Goal: Navigation & Orientation: Find specific page/section

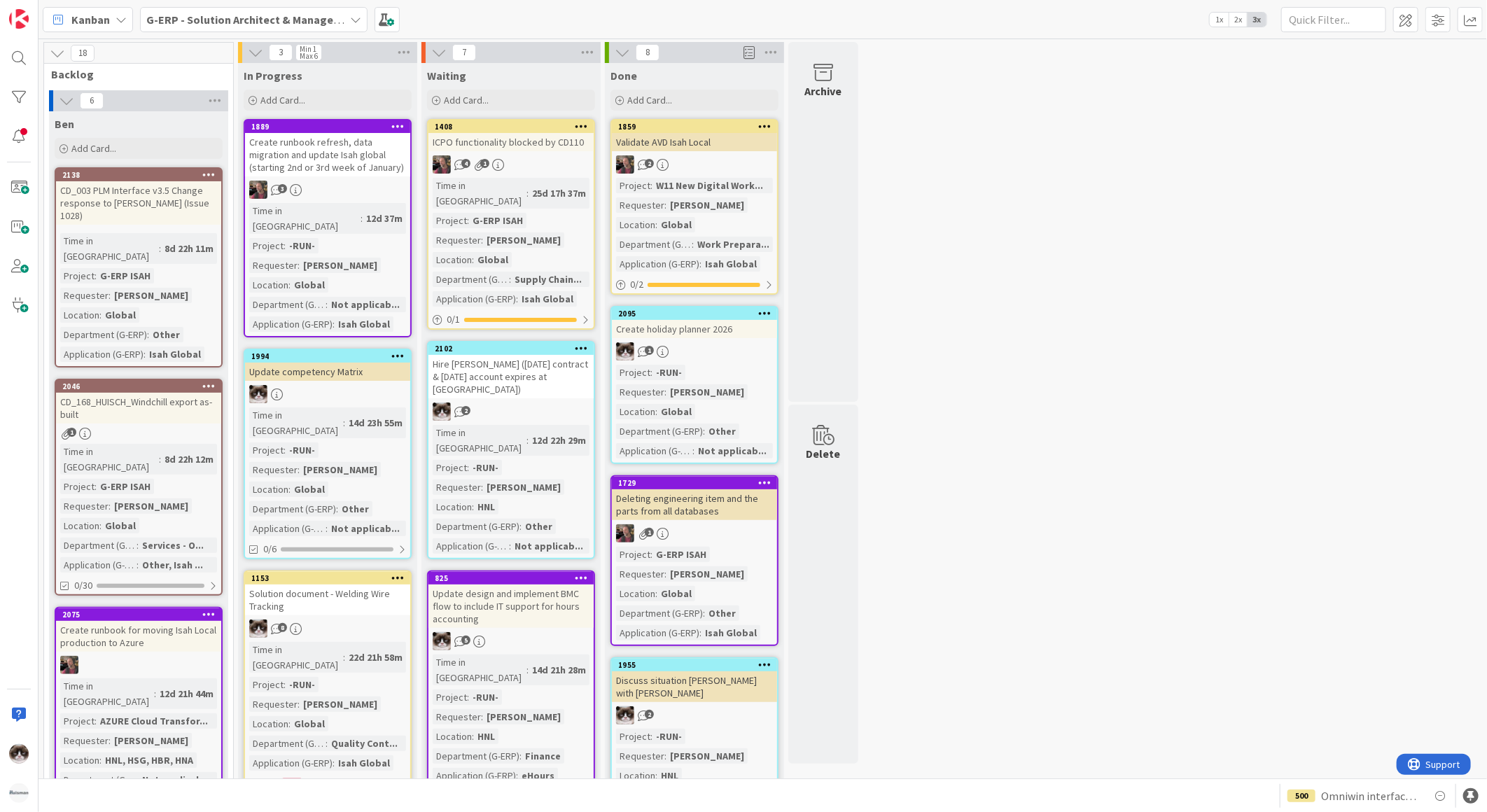
click at [229, 17] on b "G-ERP - Solution Architect & Management" at bounding box center [253, 20] width 215 height 14
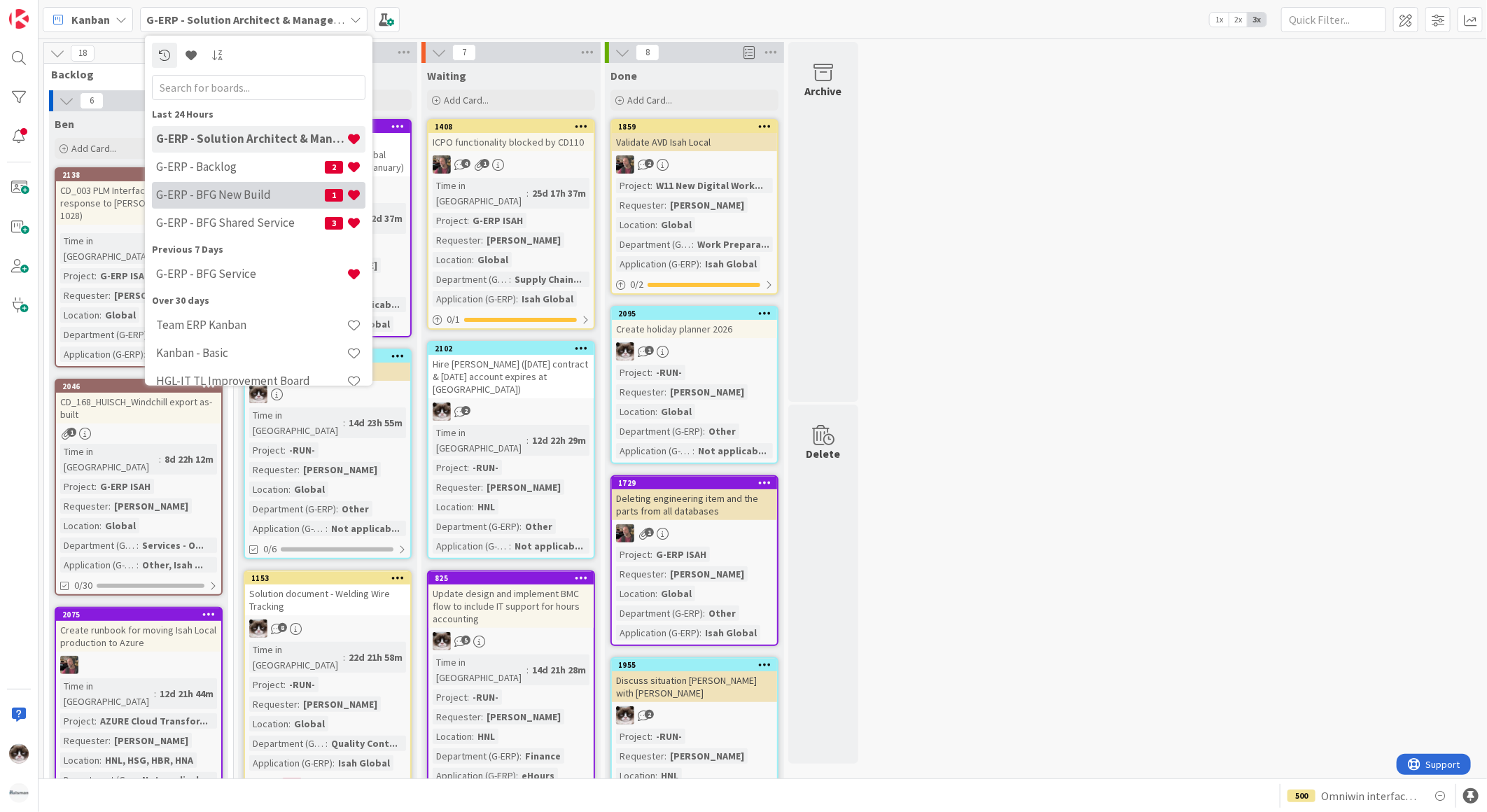
click at [250, 187] on h4 "G-ERP - BFG New Build" at bounding box center [240, 194] width 168 height 14
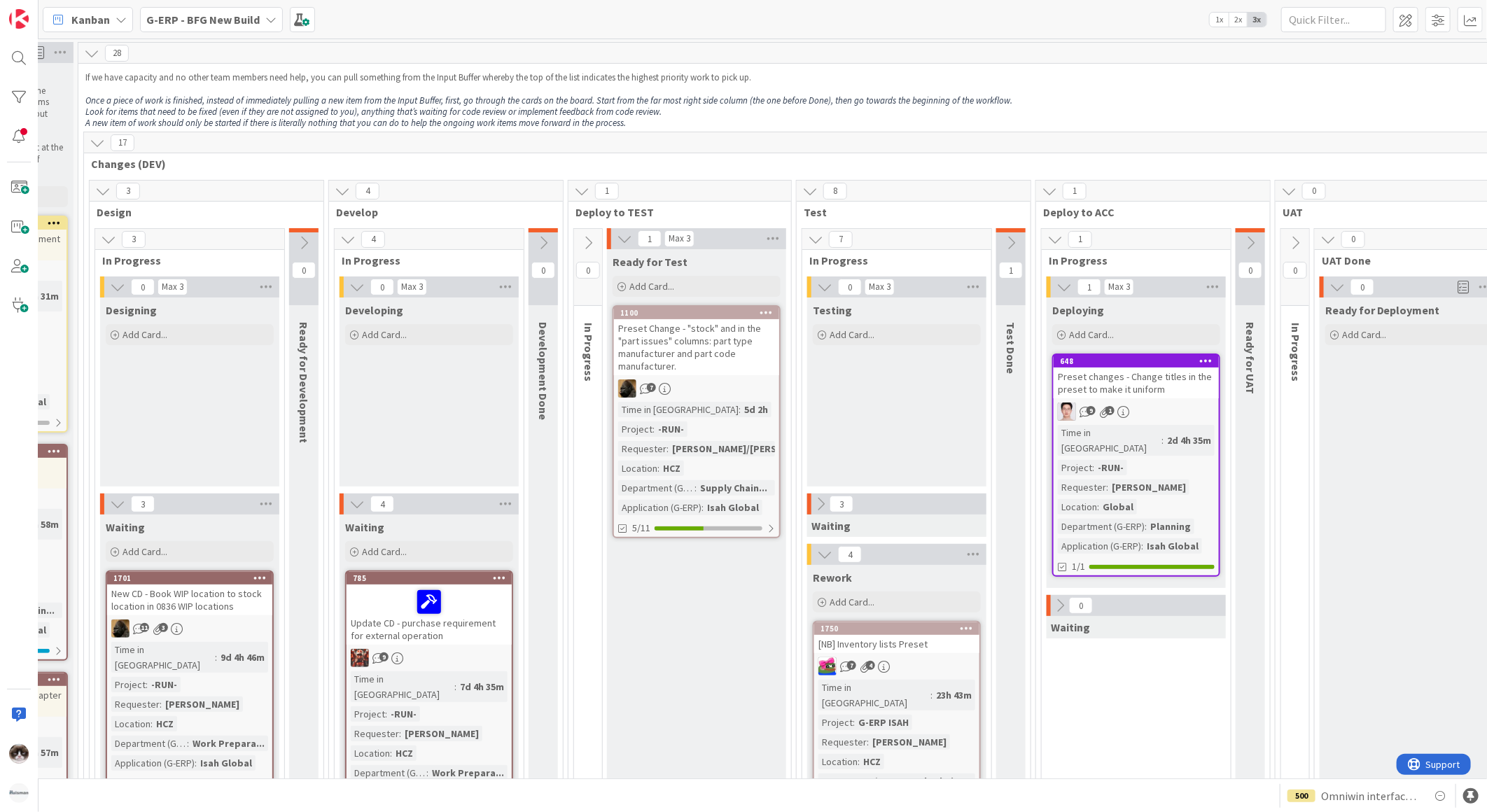
scroll to position [0, 488]
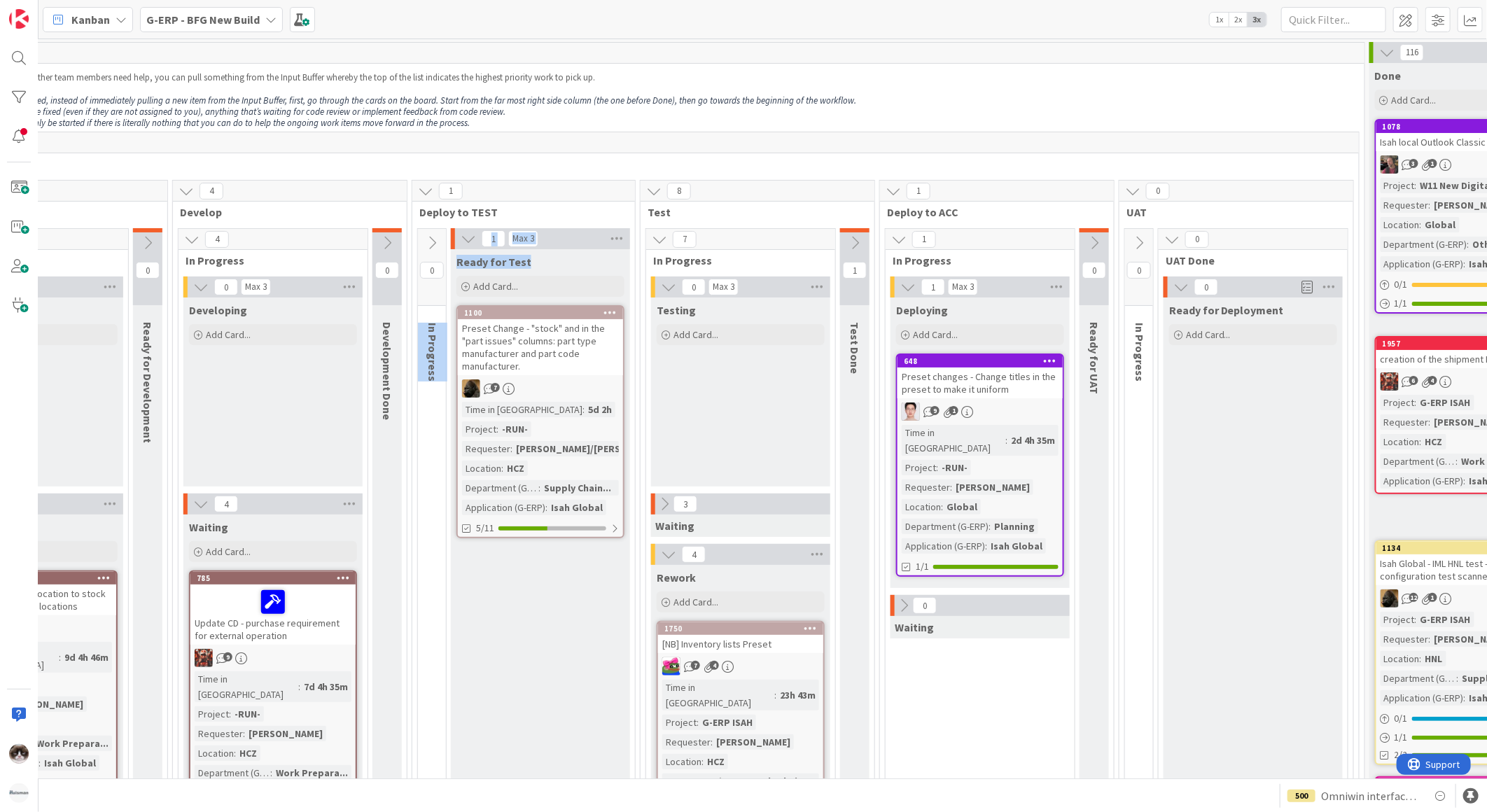
drag, startPoint x: 527, startPoint y: 261, endPoint x: 444, endPoint y: 260, distance: 83.0
drag, startPoint x: 699, startPoint y: 533, endPoint x: 651, endPoint y: 531, distance: 48.0
click at [651, 531] on div "Waiting" at bounding box center [741, 526] width 180 height 22
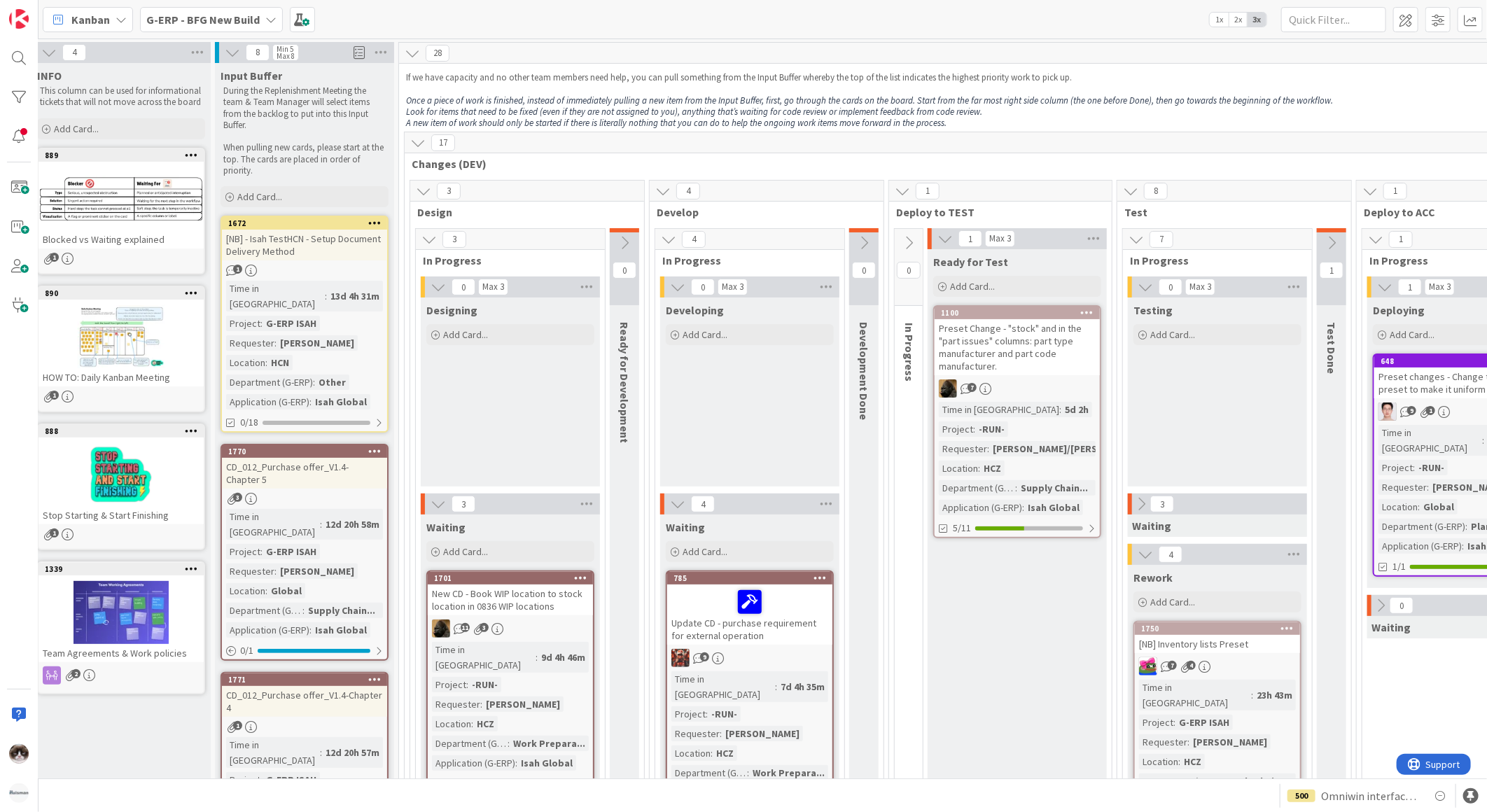
scroll to position [0, 0]
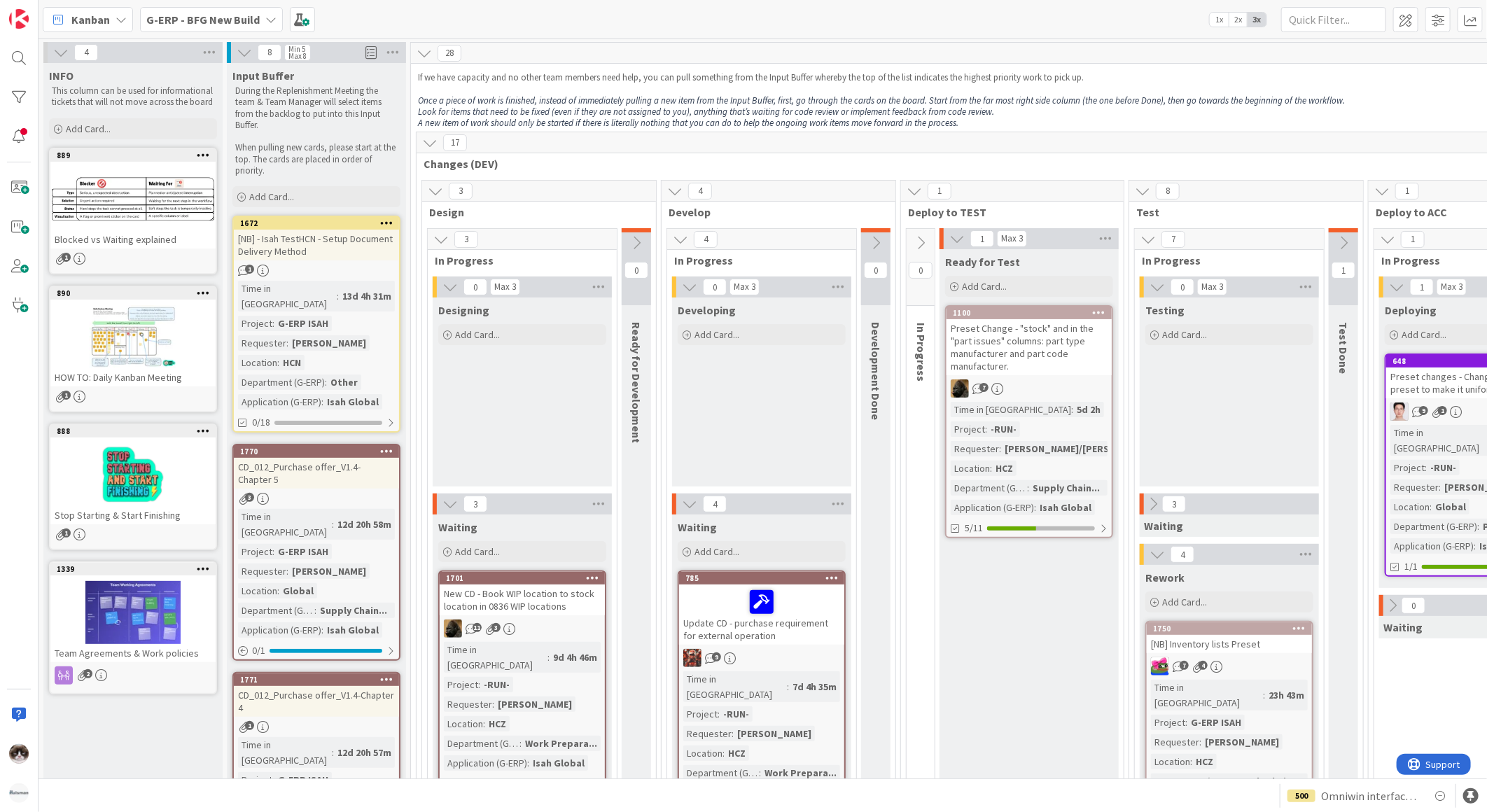
click at [209, 15] on b "G-ERP - BFG New Build" at bounding box center [203, 20] width 114 height 14
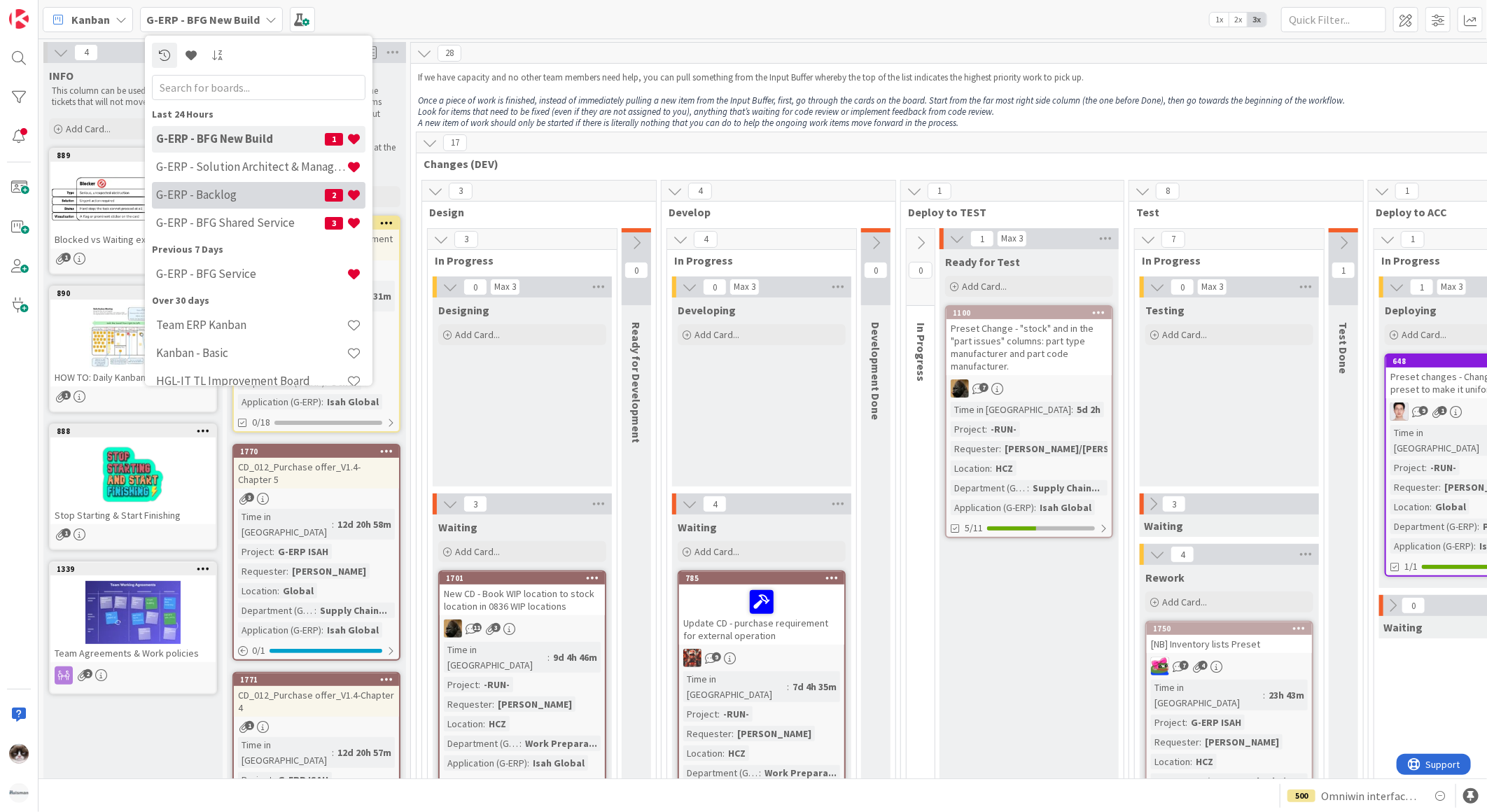
click at [249, 207] on div "G-ERP - Backlog 2" at bounding box center [259, 194] width 214 height 26
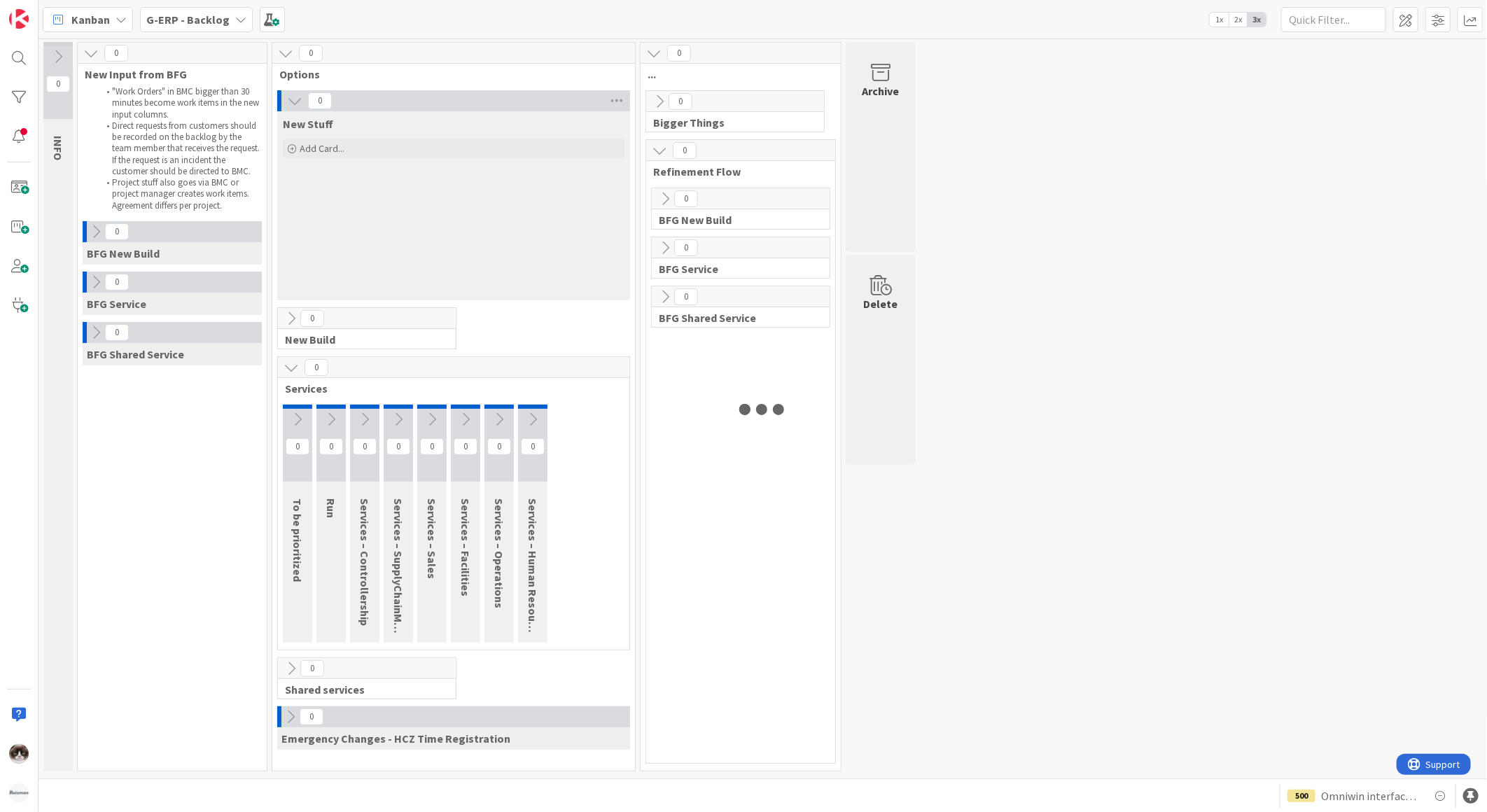
click at [207, 35] on div "Kanban G-ERP - Backlog 1x 2x 3x" at bounding box center [763, 19] width 1449 height 38
click at [210, 17] on b "G-ERP - Backlog" at bounding box center [187, 20] width 83 height 14
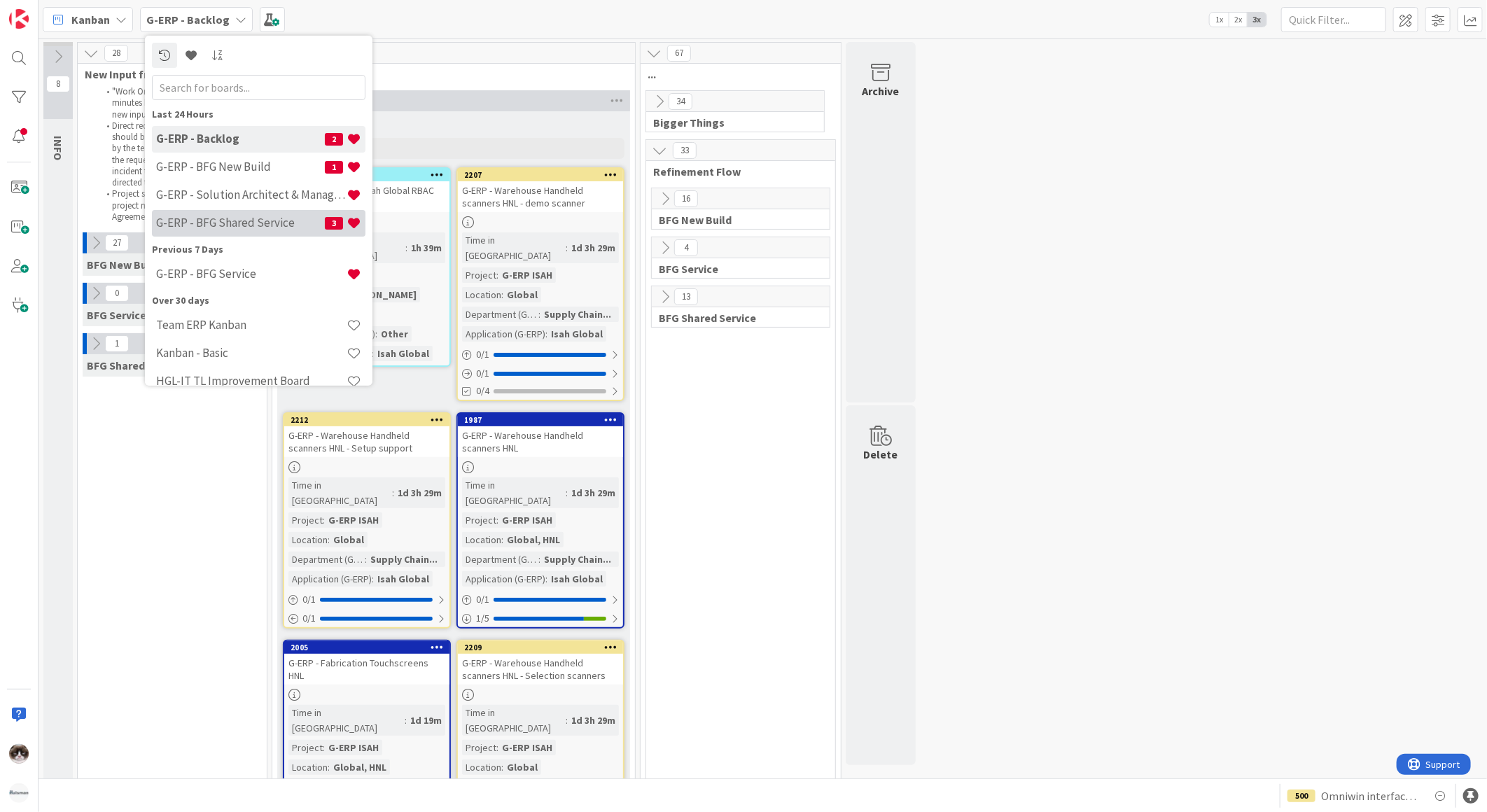
click at [226, 219] on h4 "G-ERP - BFG Shared Service" at bounding box center [240, 222] width 168 height 14
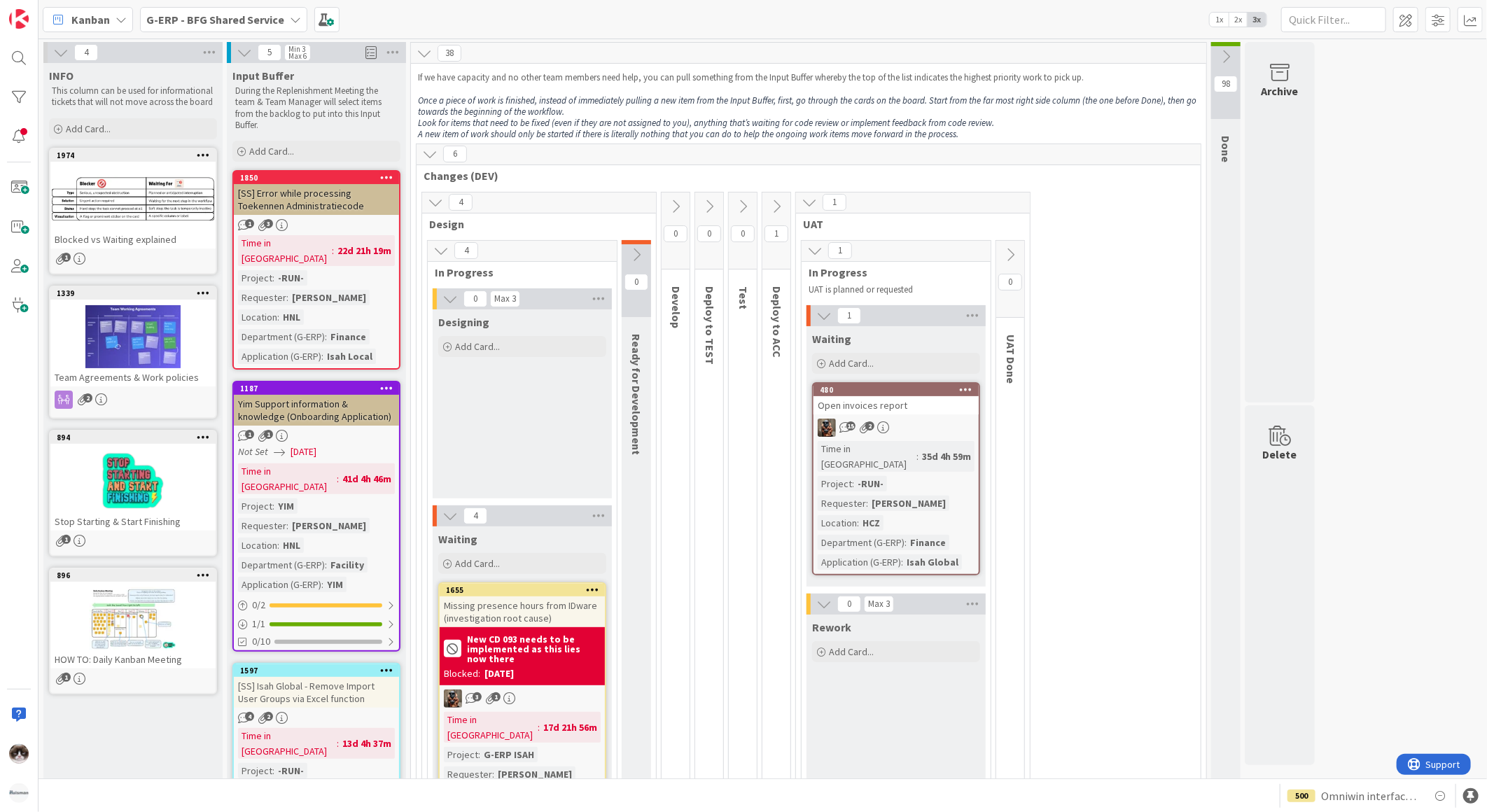
click at [946, 462] on div "Time in Column : 35d 4h 59m Project : -RUN- Requester : [PERSON_NAME] Location …" at bounding box center [895, 505] width 156 height 129
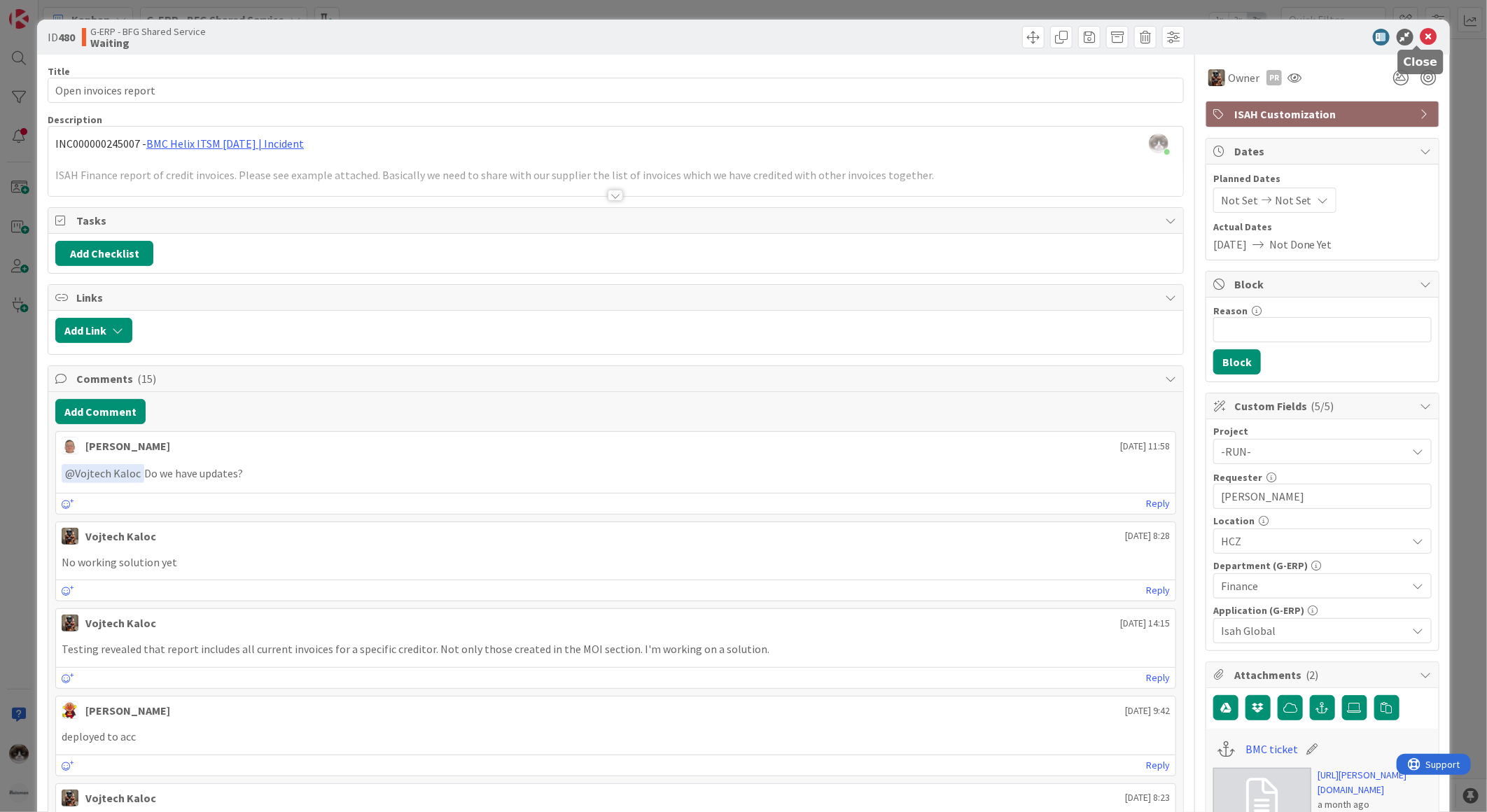
click at [1426, 32] on div at bounding box center [1315, 38] width 248 height 17
click at [1421, 32] on icon at bounding box center [1429, 38] width 17 height 17
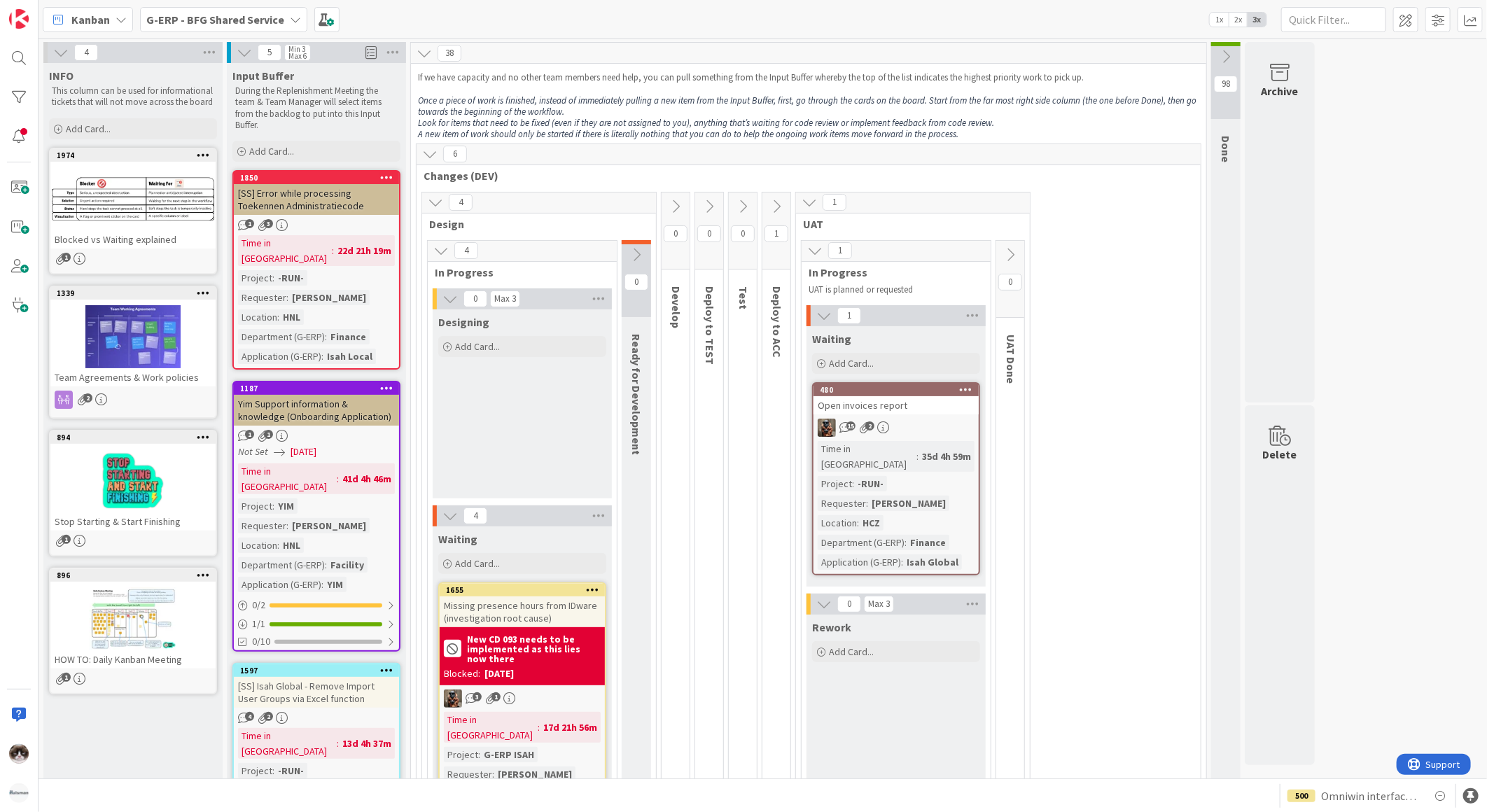
click at [238, 11] on span "G-ERP - BFG Shared Service" at bounding box center [215, 20] width 138 height 17
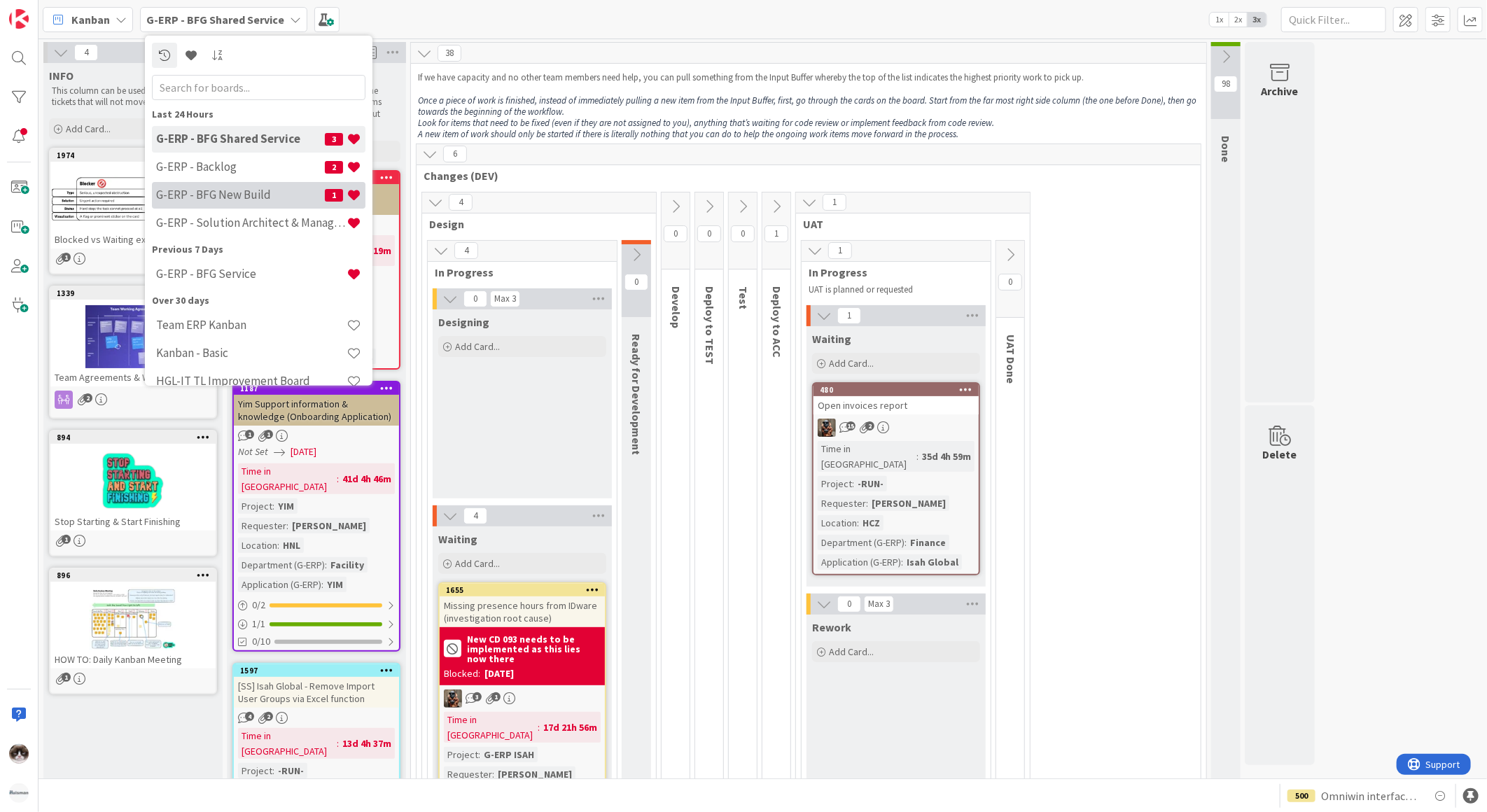
click at [276, 193] on h4 "G-ERP - BFG New Build" at bounding box center [240, 194] width 168 height 14
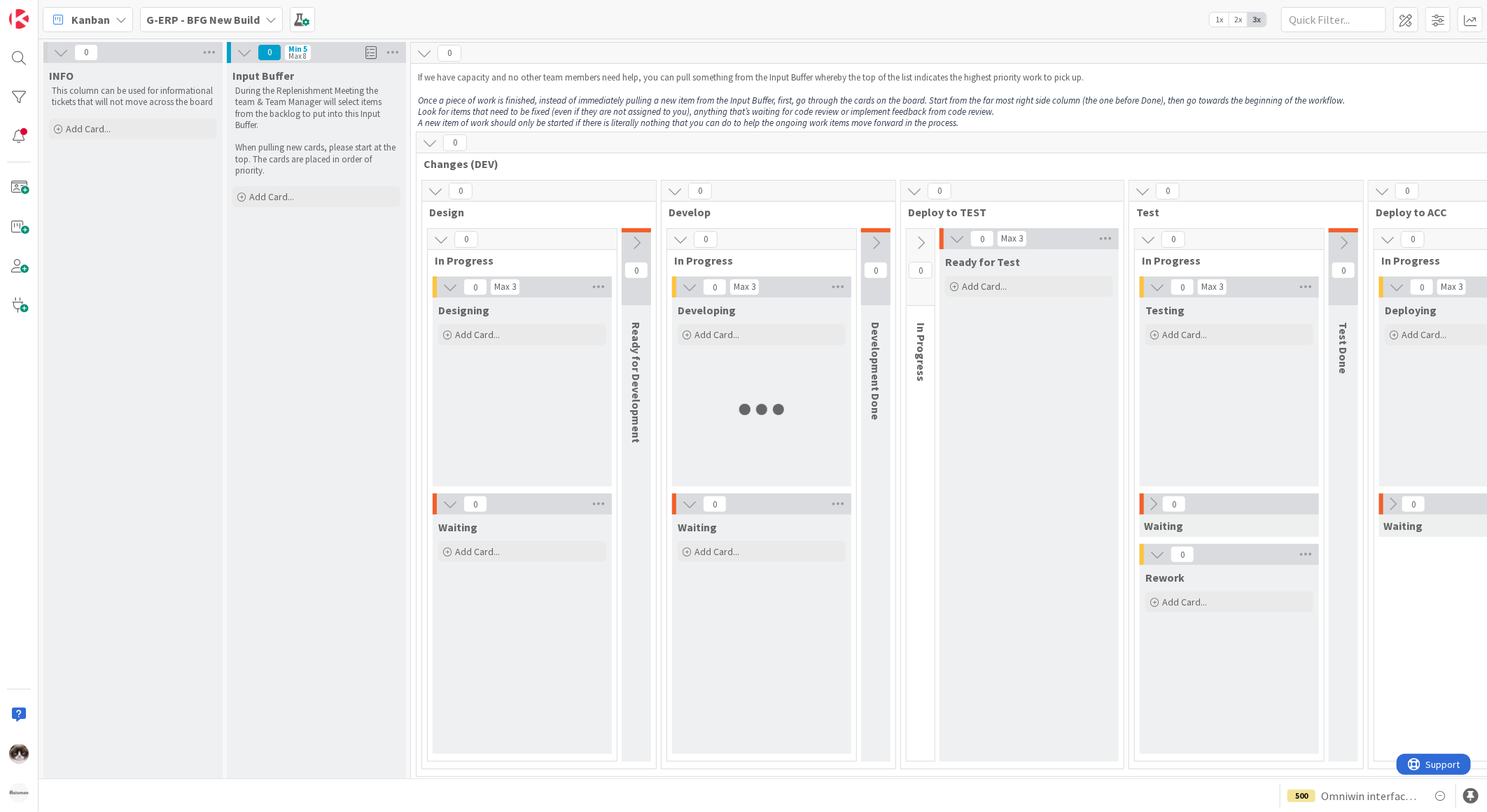
click at [227, 22] on b "G-ERP - BFG New Build" at bounding box center [203, 20] width 114 height 14
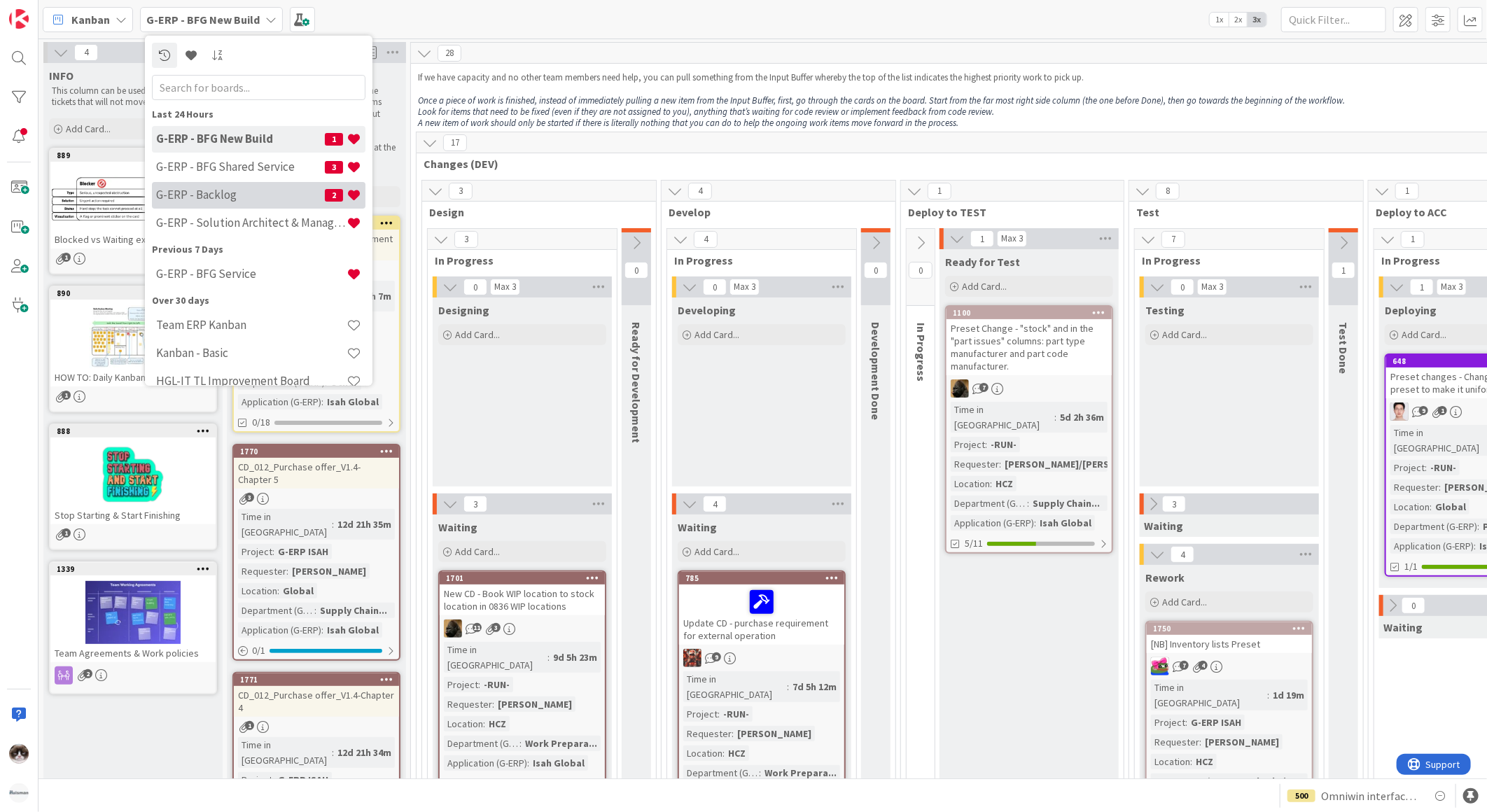
click at [250, 197] on h4 "G-ERP - Backlog" at bounding box center [240, 194] width 168 height 14
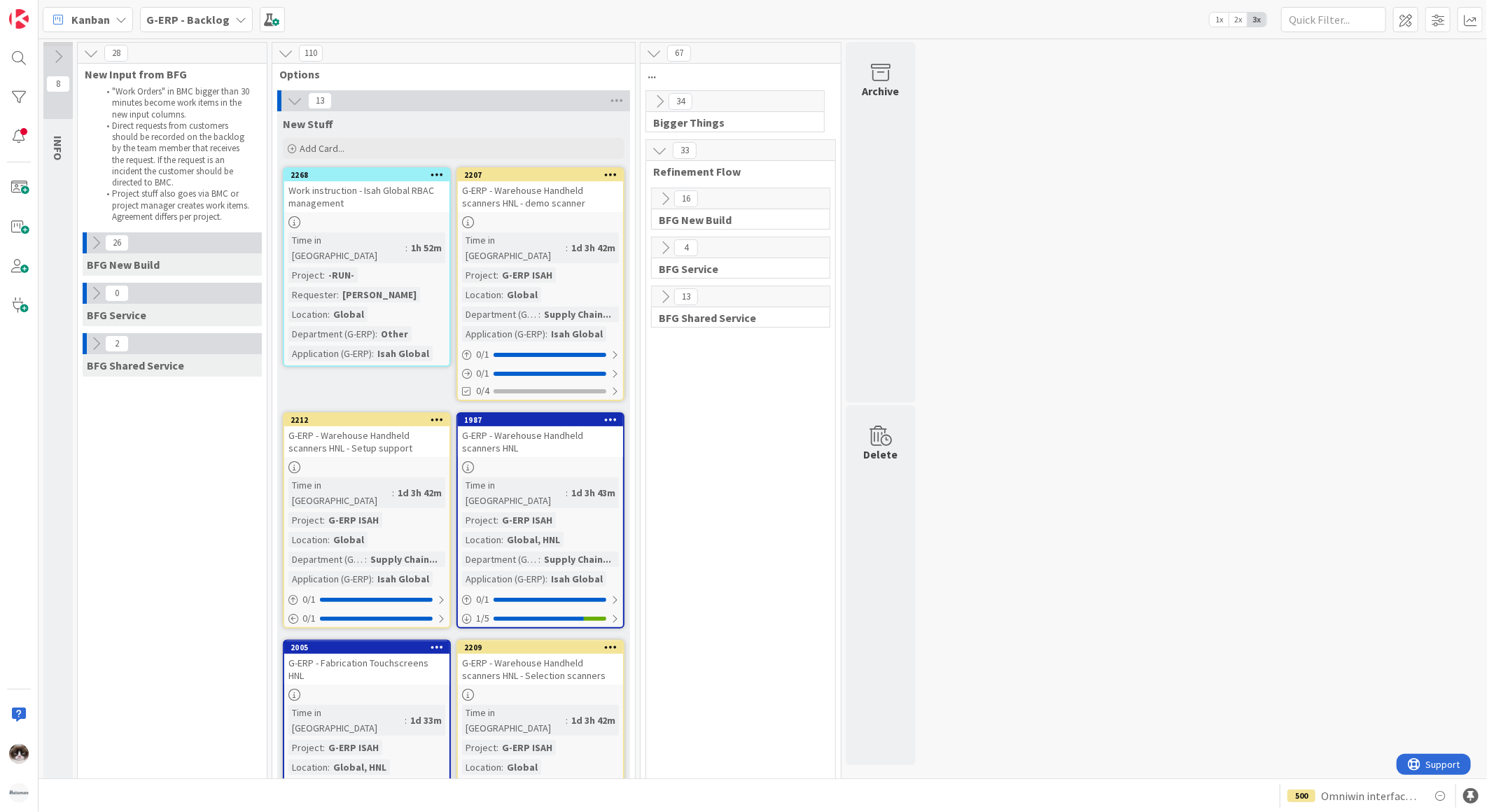
click at [663, 105] on icon at bounding box center [659, 102] width 15 height 15
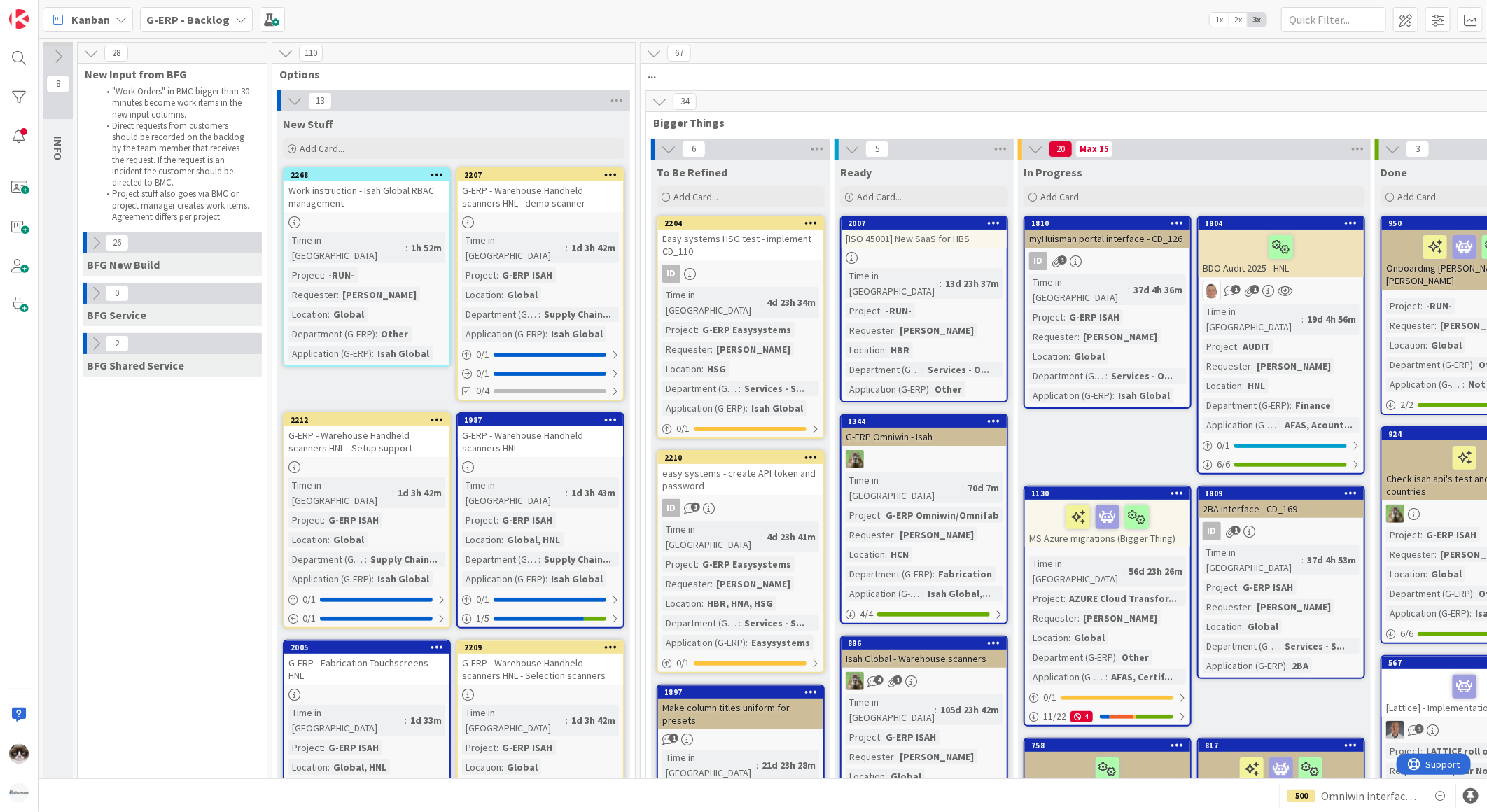
click at [286, 52] on icon at bounding box center [286, 53] width 15 height 15
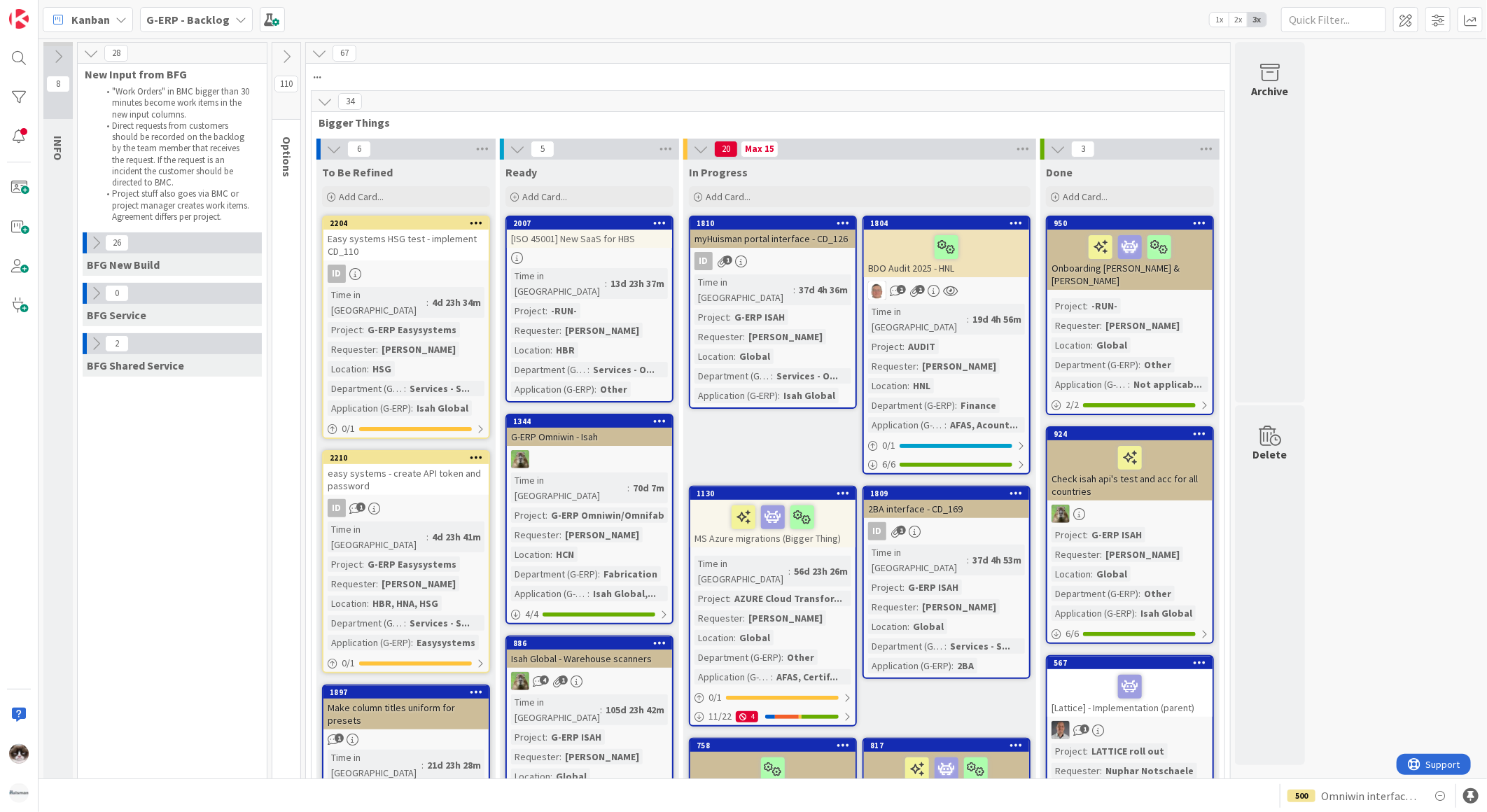
click at [323, 102] on icon at bounding box center [325, 102] width 15 height 15
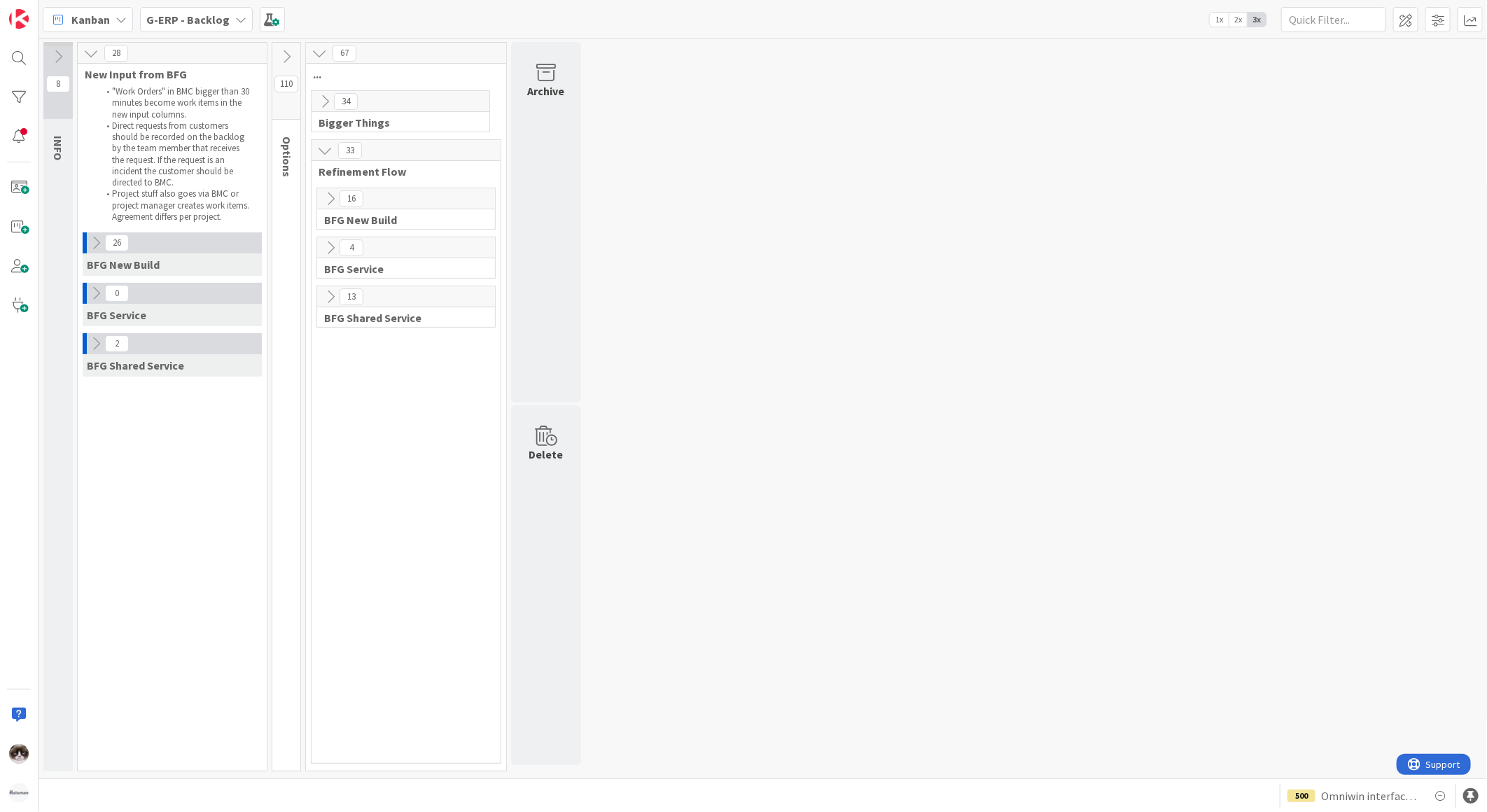
click at [291, 52] on icon at bounding box center [286, 56] width 15 height 15
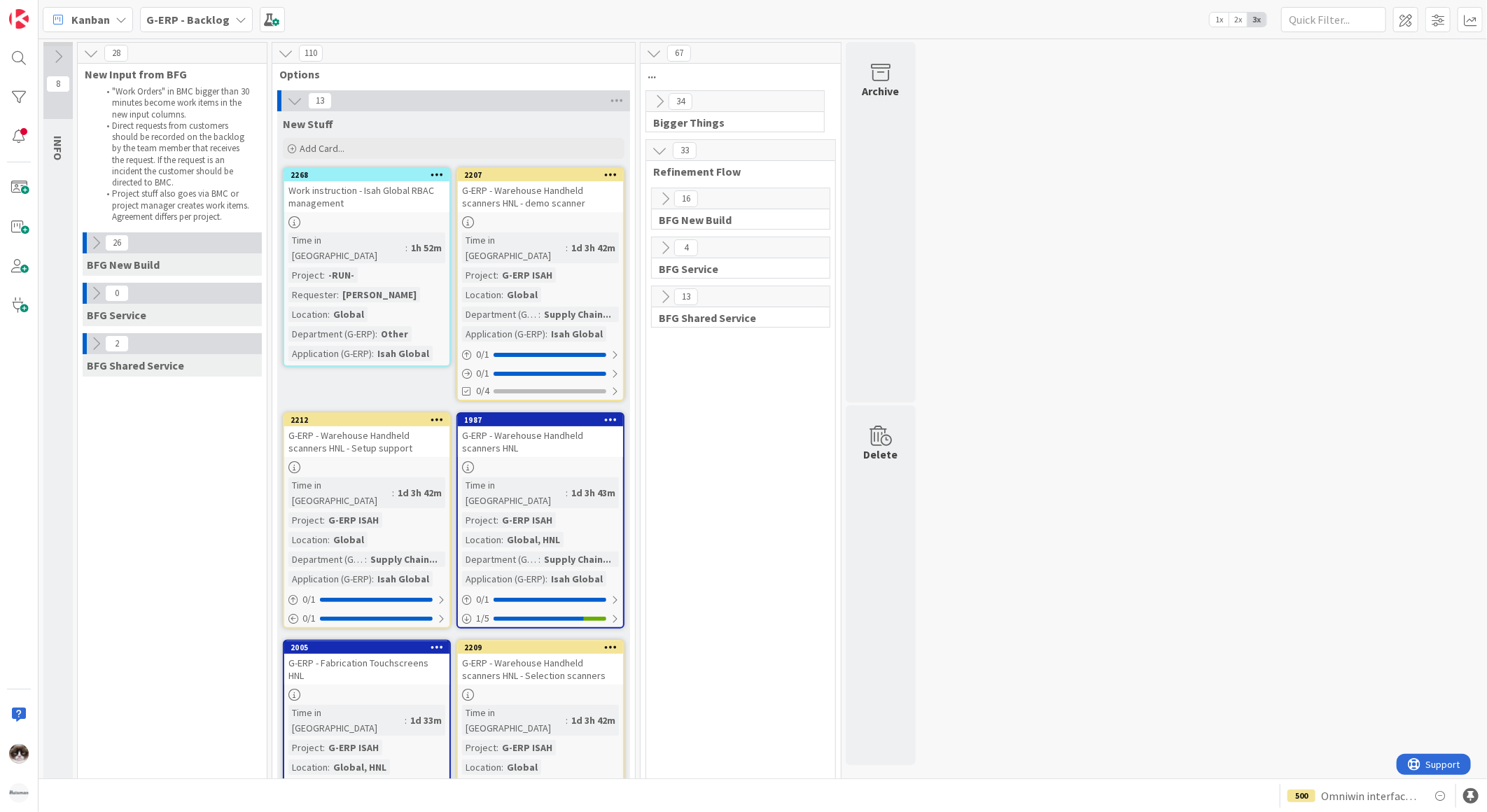
click at [183, 21] on b "G-ERP - Backlog" at bounding box center [187, 20] width 83 height 14
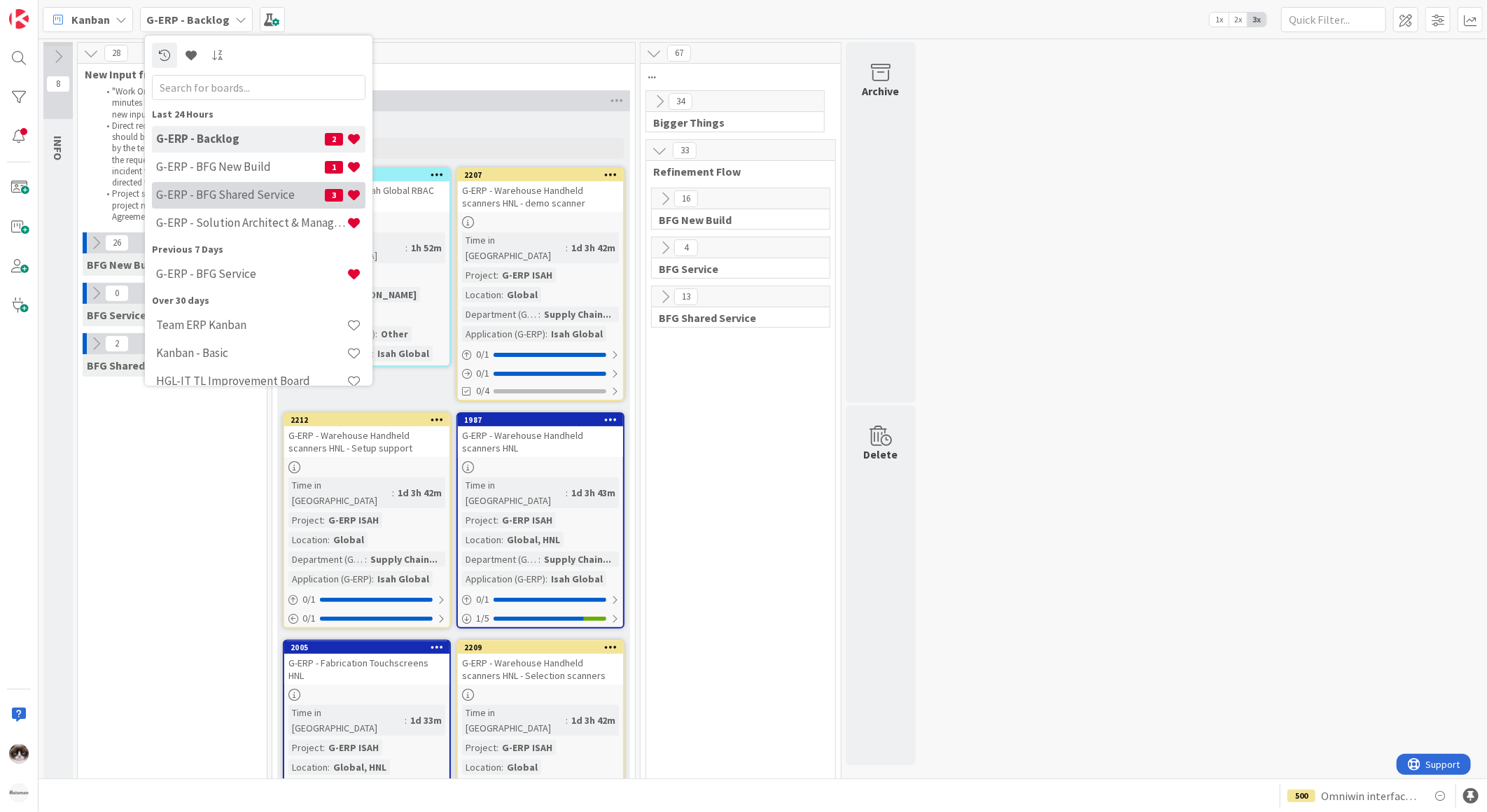
click at [272, 200] on h4 "G-ERP - BFG Shared Service" at bounding box center [240, 194] width 168 height 14
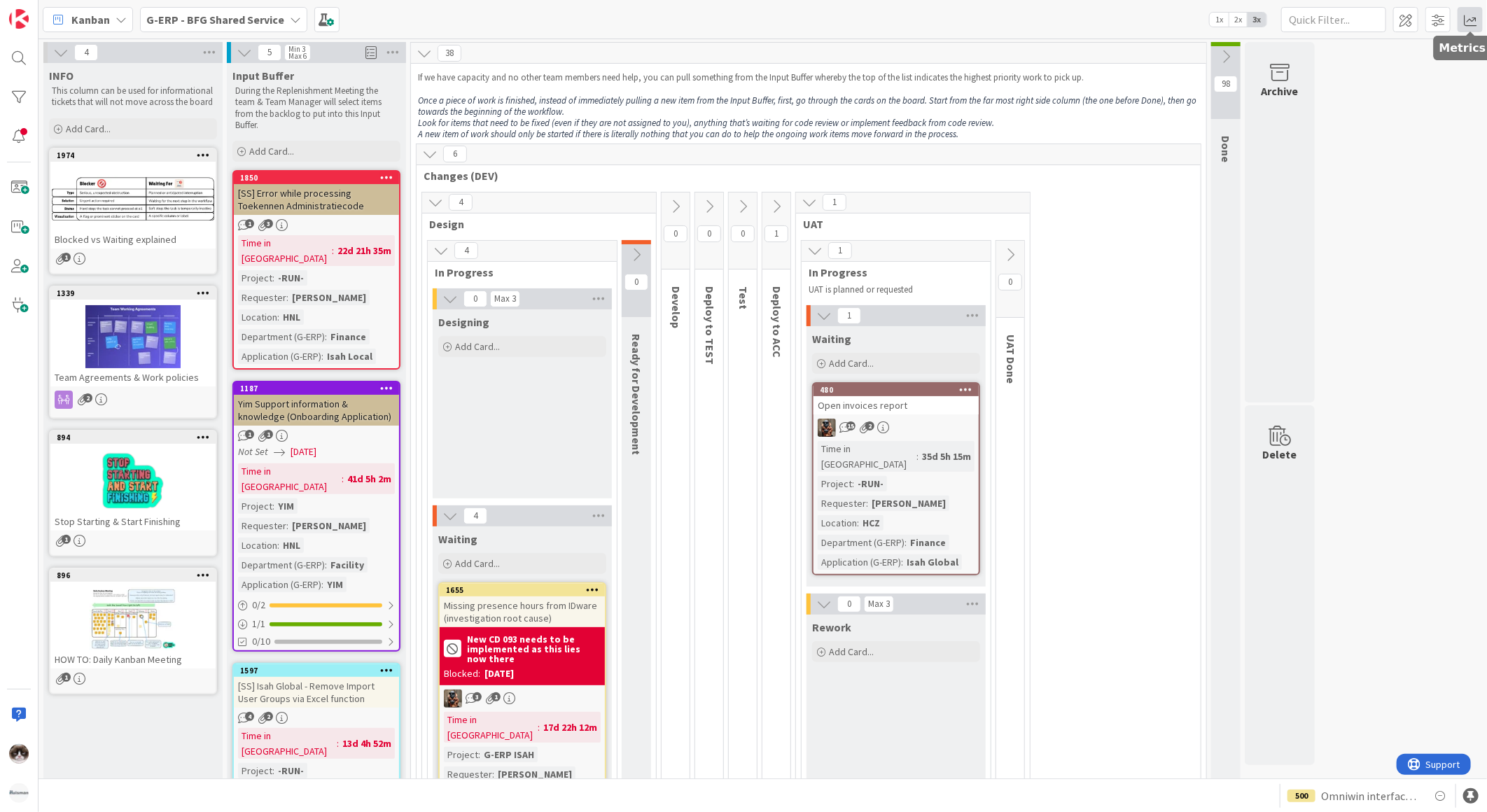
click at [1458, 20] on span at bounding box center [1469, 19] width 25 height 25
click at [1332, 243] on div "Throughput" at bounding box center [1357, 249] width 126 height 15
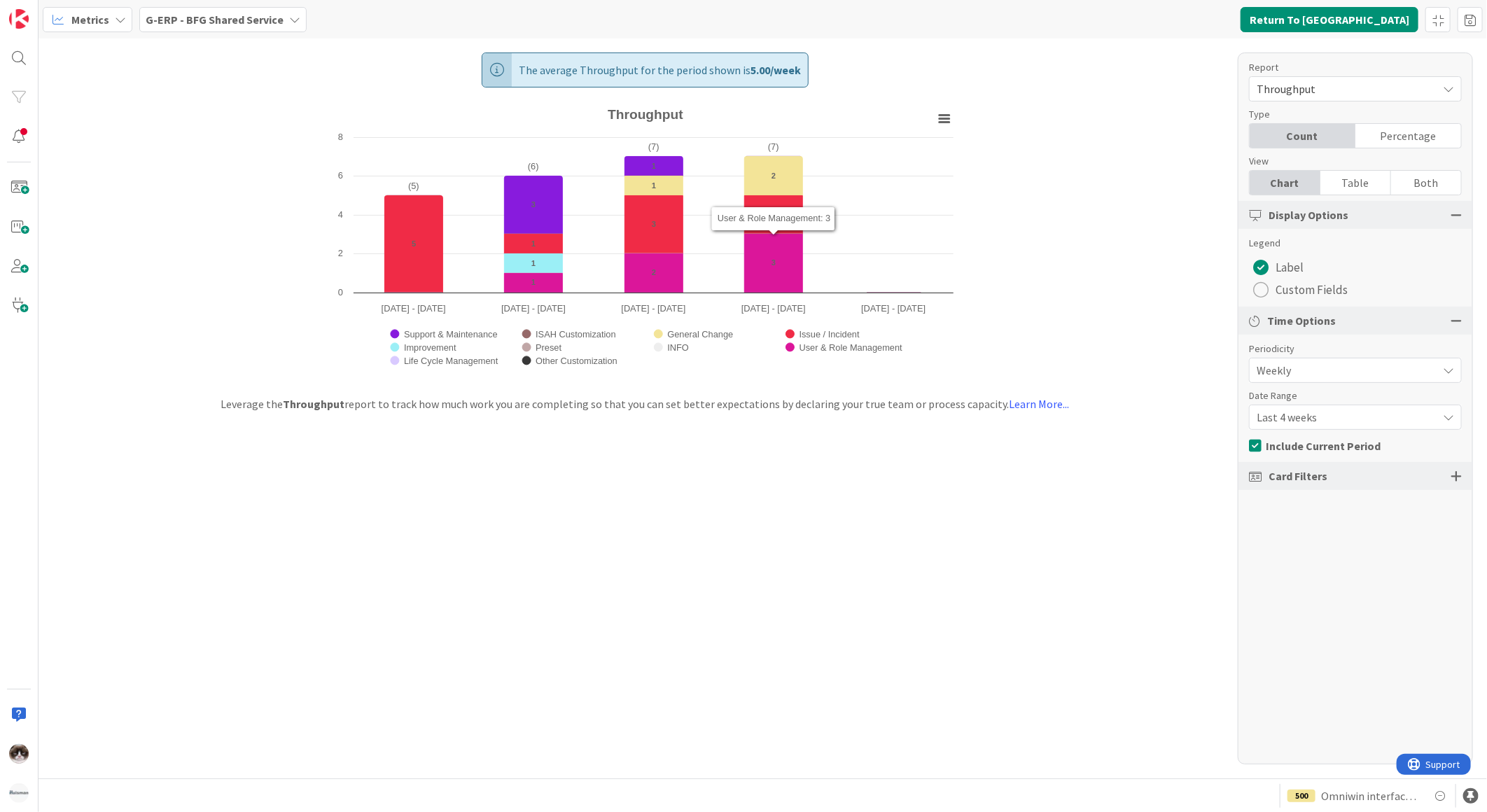
click at [243, 21] on b "G-ERP - BFG Shared Service" at bounding box center [214, 20] width 138 height 14
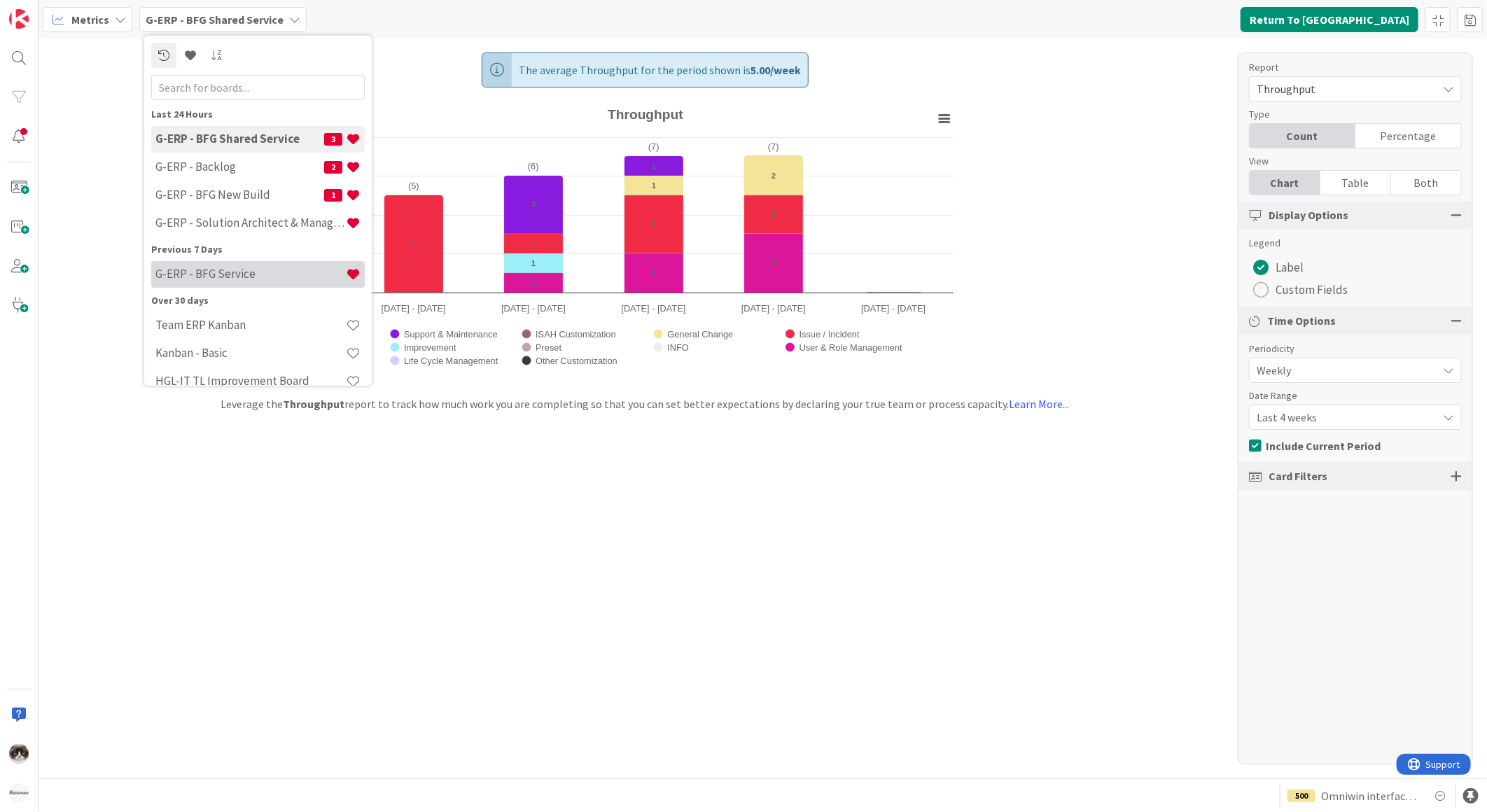
click at [235, 276] on h4 "G-ERP - BFG Service" at bounding box center [251, 274] width 191 height 14
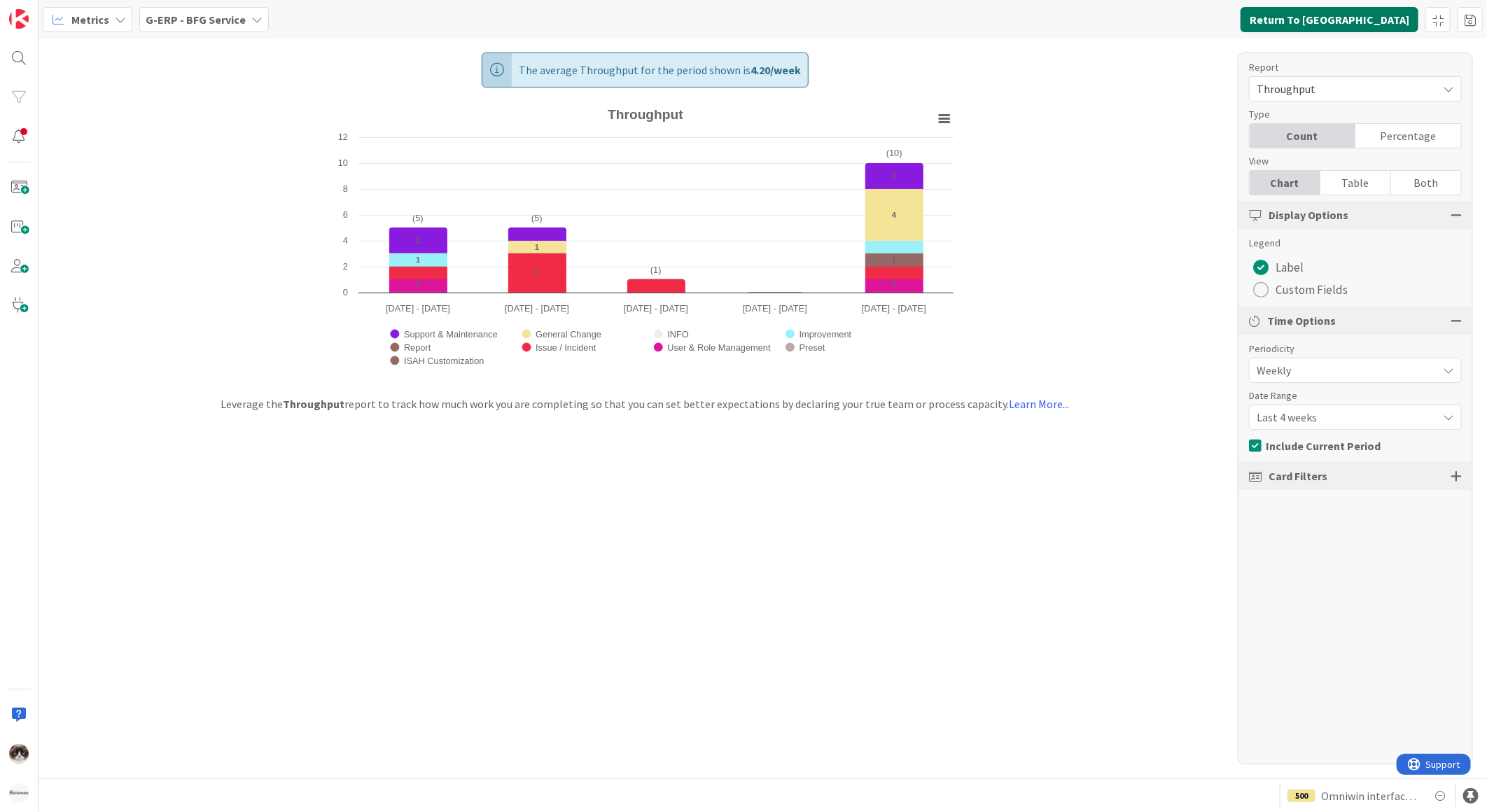
click at [1363, 24] on button "Return To [GEOGRAPHIC_DATA]" at bounding box center [1330, 19] width 178 height 25
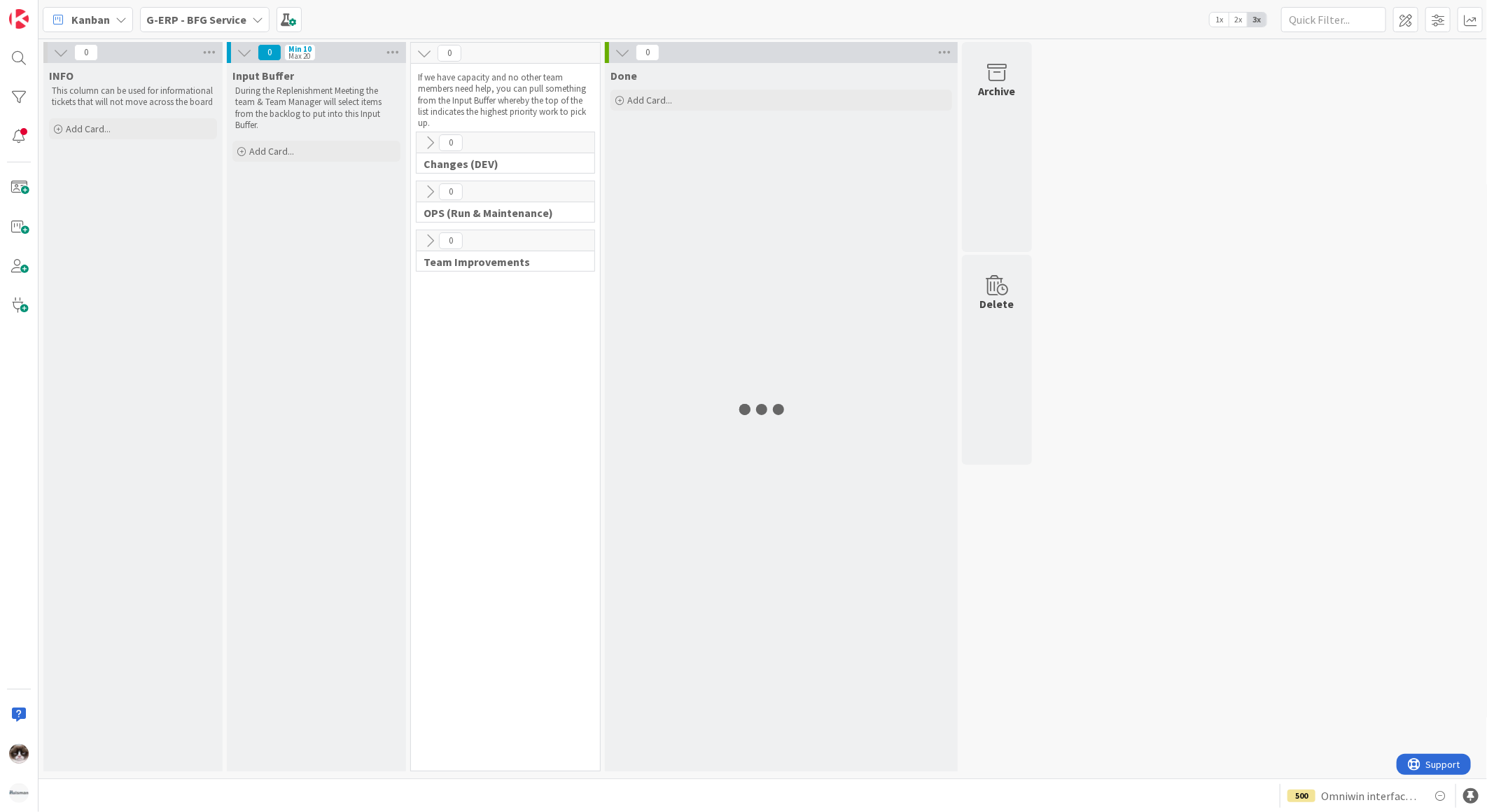
click at [225, 25] on span "G-ERP - BFG Service" at bounding box center [196, 20] width 100 height 17
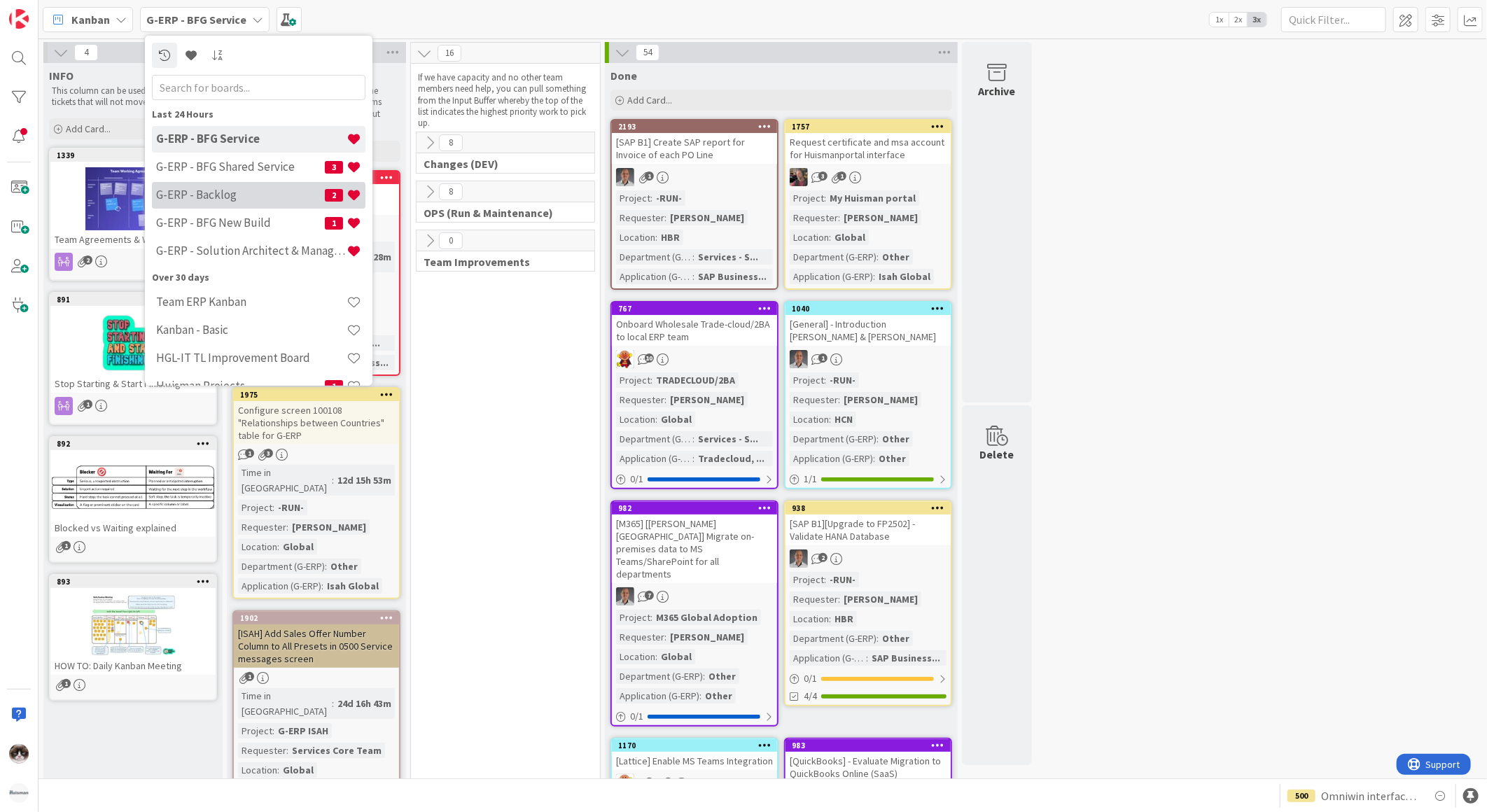
click at [248, 196] on h4 "G-ERP - Backlog" at bounding box center [240, 194] width 168 height 14
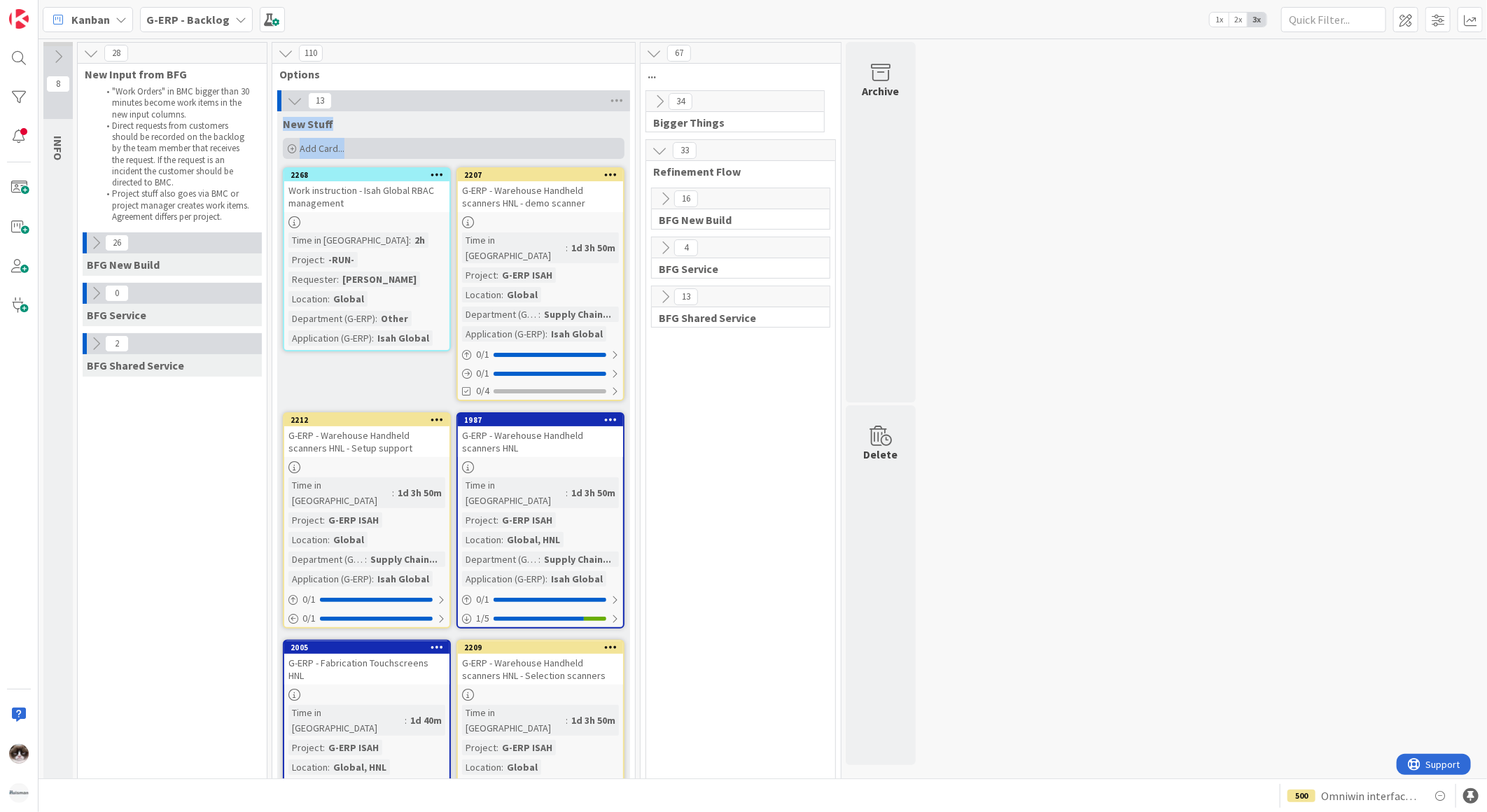
drag, startPoint x: 279, startPoint y: 121, endPoint x: 352, endPoint y: 138, distance: 75.0
click at [352, 138] on div "New Stuff Add Card..." at bounding box center [453, 136] width 353 height 50
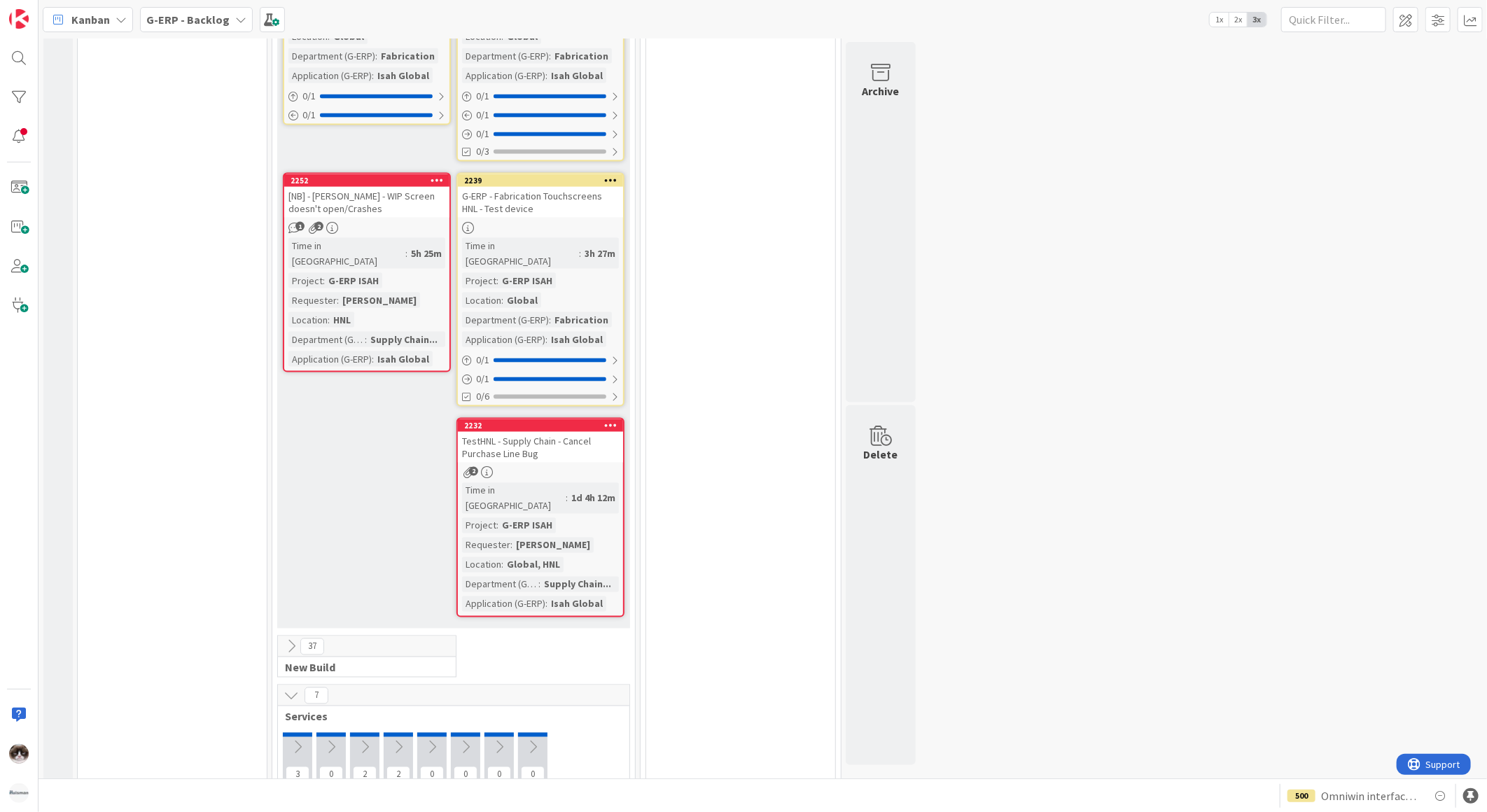
scroll to position [1321, 0]
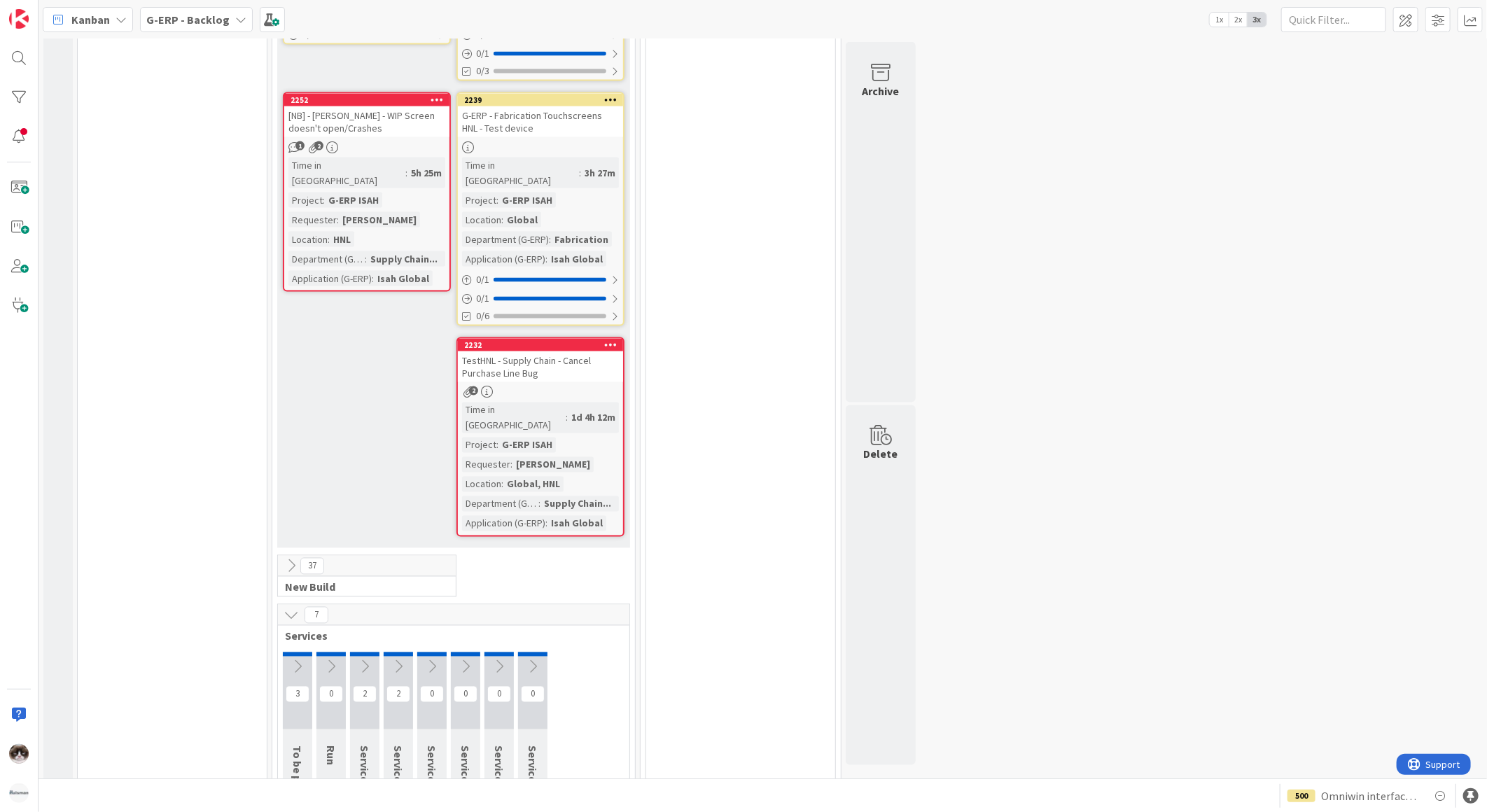
click at [294, 556] on div "37" at bounding box center [367, 566] width 178 height 21
click at [291, 558] on icon at bounding box center [292, 566] width 15 height 15
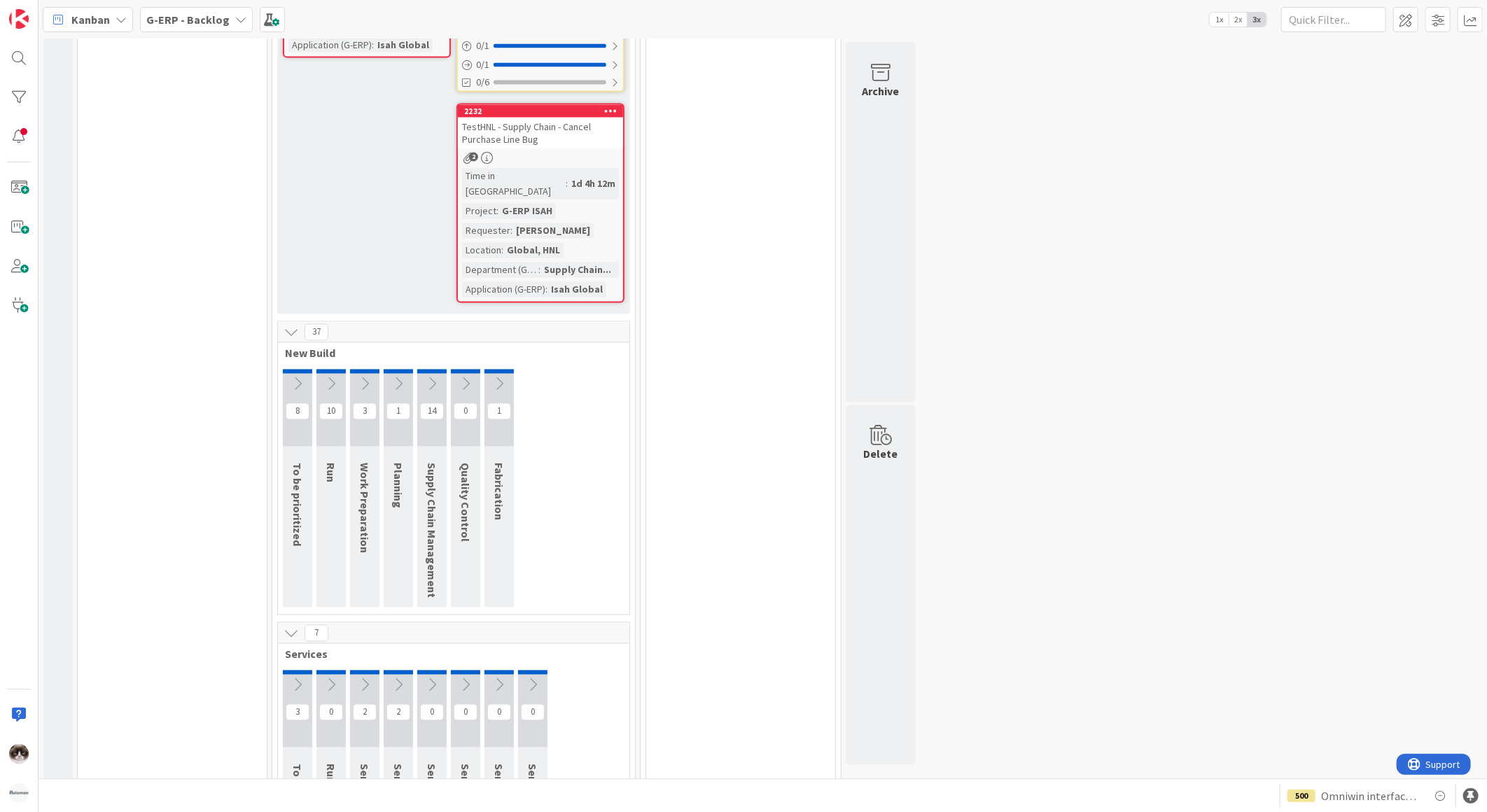
click at [295, 626] on icon at bounding box center [292, 633] width 15 height 15
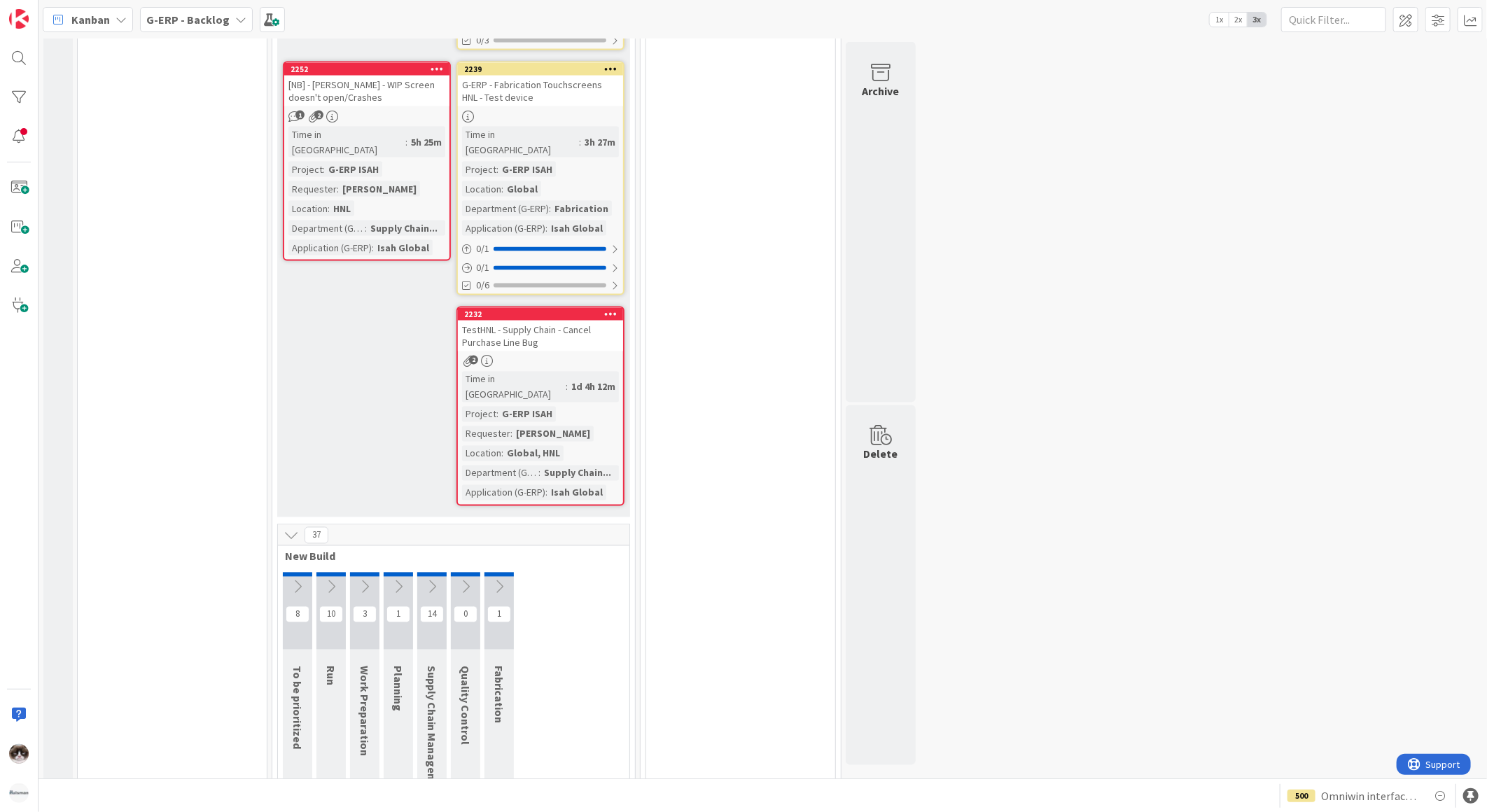
scroll to position [1437, 0]
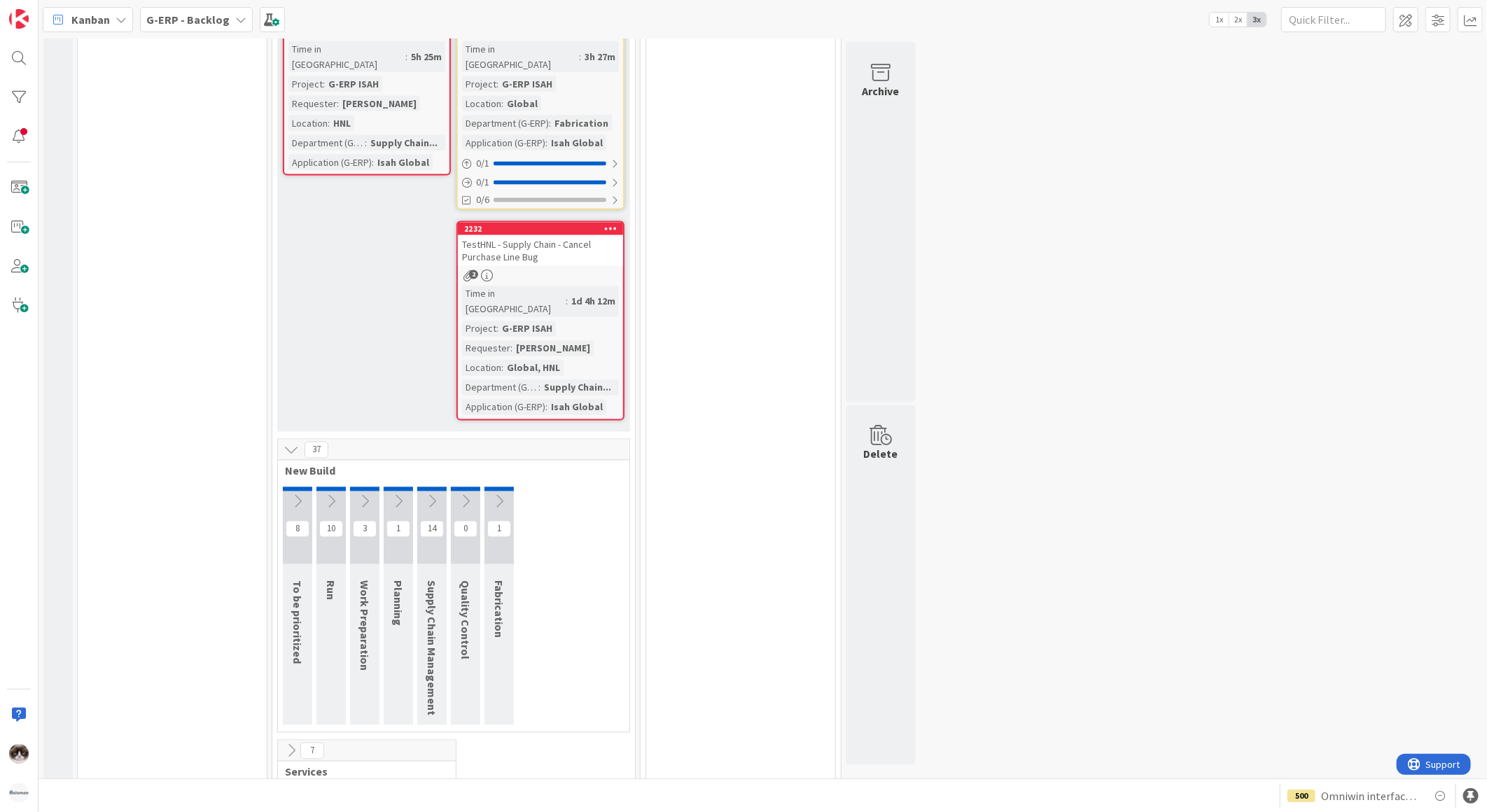
click at [296, 494] on icon at bounding box center [298, 502] width 15 height 15
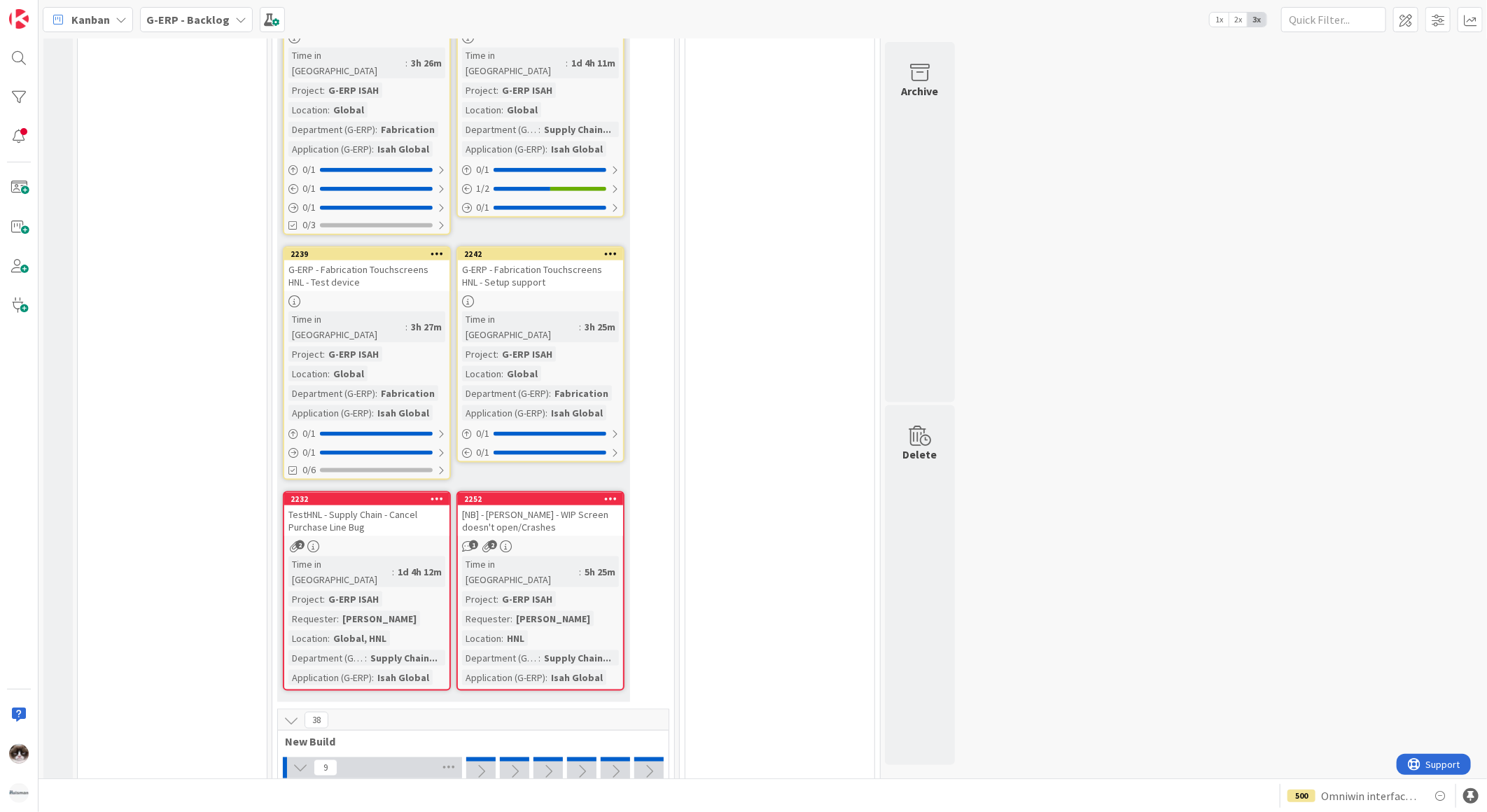
scroll to position [1010, 0]
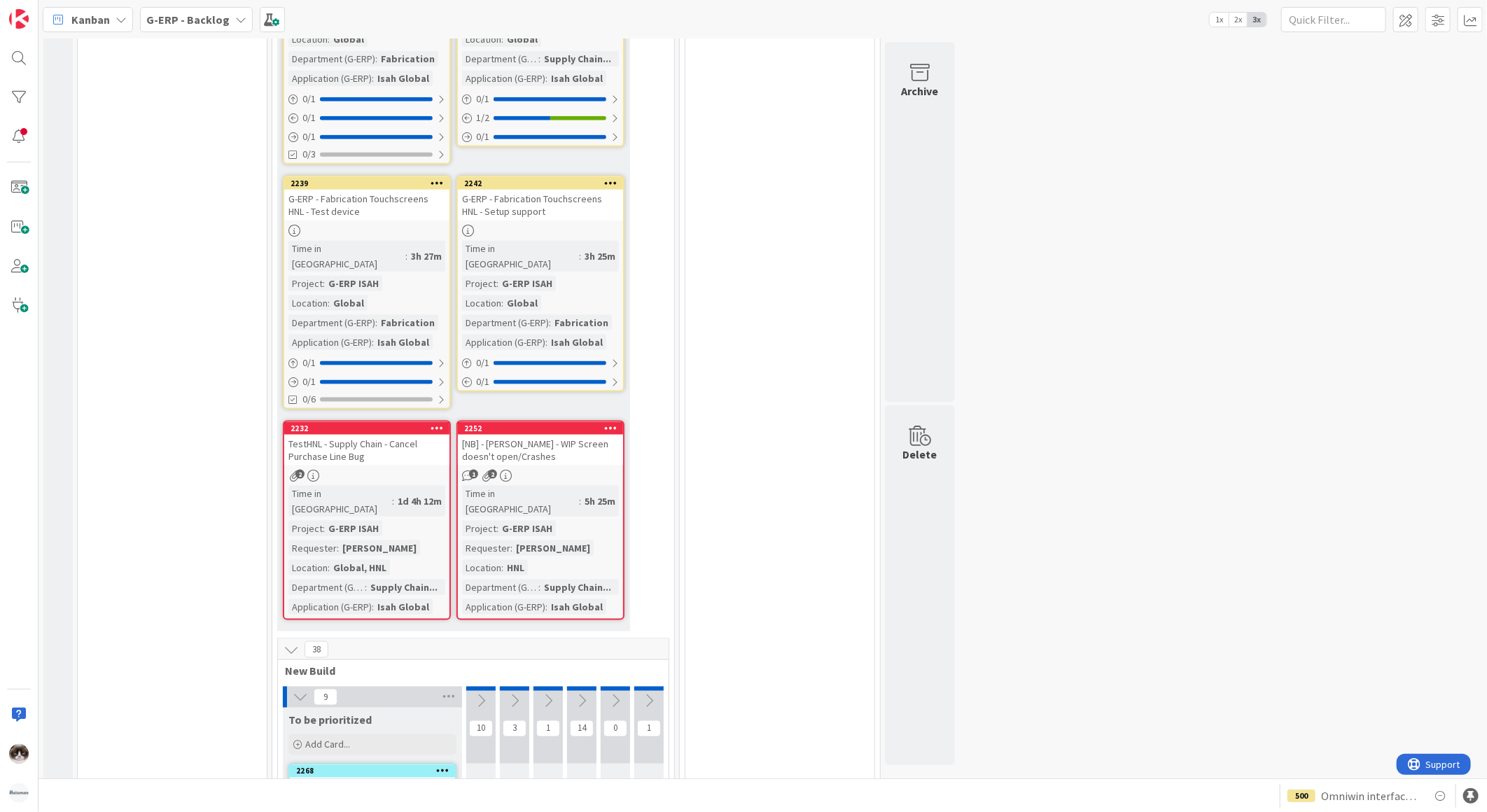
click at [392, 469] on div "2" at bounding box center [366, 475] width 165 height 12
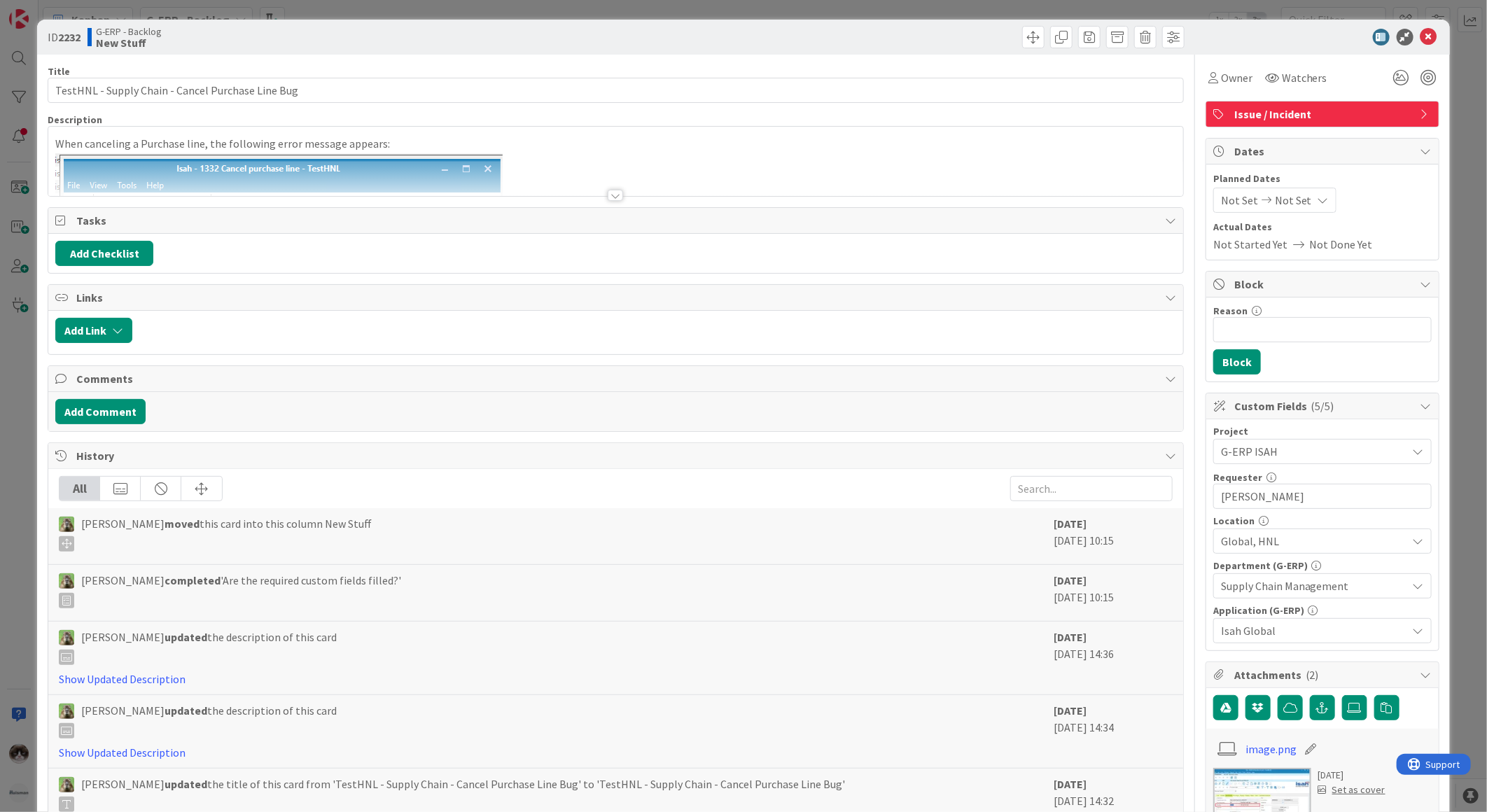
click at [600, 205] on div "Title 49 / 128 TestHNL - Supply Chain - Cancel Purchase Line Bug Description Wh…" at bounding box center [616, 719] width 1136 height 1328
click at [600, 203] on div "Title 49 / 128 TestHNL - Supply Chain - Cancel Purchase Line Bug Description Wh…" at bounding box center [616, 719] width 1136 height 1328
drag, startPoint x: 600, startPoint y: 203, endPoint x: 612, endPoint y: 197, distance: 13.4
click at [612, 197] on div at bounding box center [616, 195] width 15 height 11
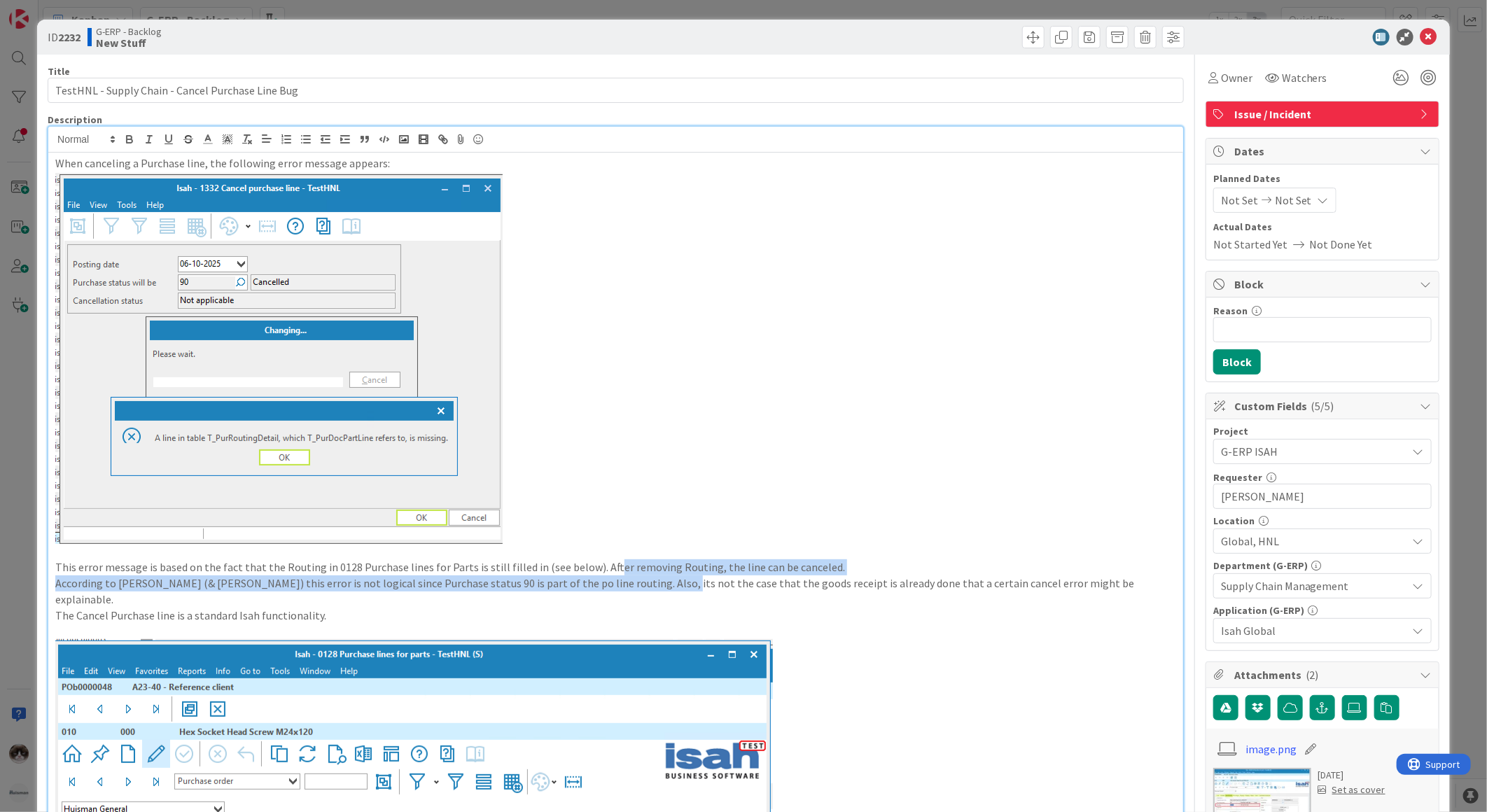
drag, startPoint x: 599, startPoint y: 564, endPoint x: 642, endPoint y: 576, distance: 44.6
click at [642, 576] on div "When canceling a Purchase line, the following error message appears: This error…" at bounding box center [615, 674] width 1135 height 1044
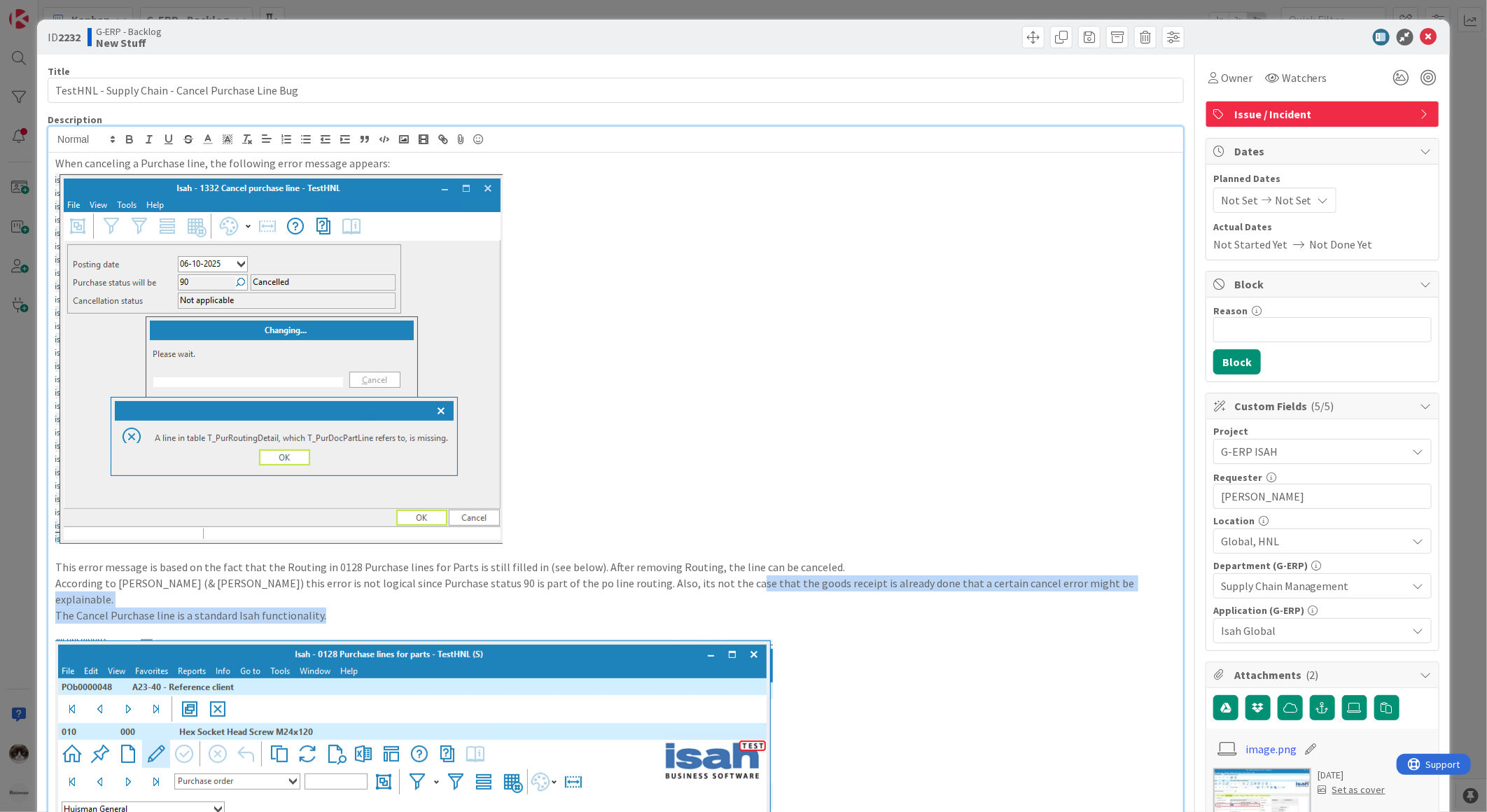
drag, startPoint x: 708, startPoint y: 590, endPoint x: 712, endPoint y: 598, distance: 8.9
click at [712, 598] on div "When canceling a Purchase line, the following error message appears: This error…" at bounding box center [615, 674] width 1135 height 1044
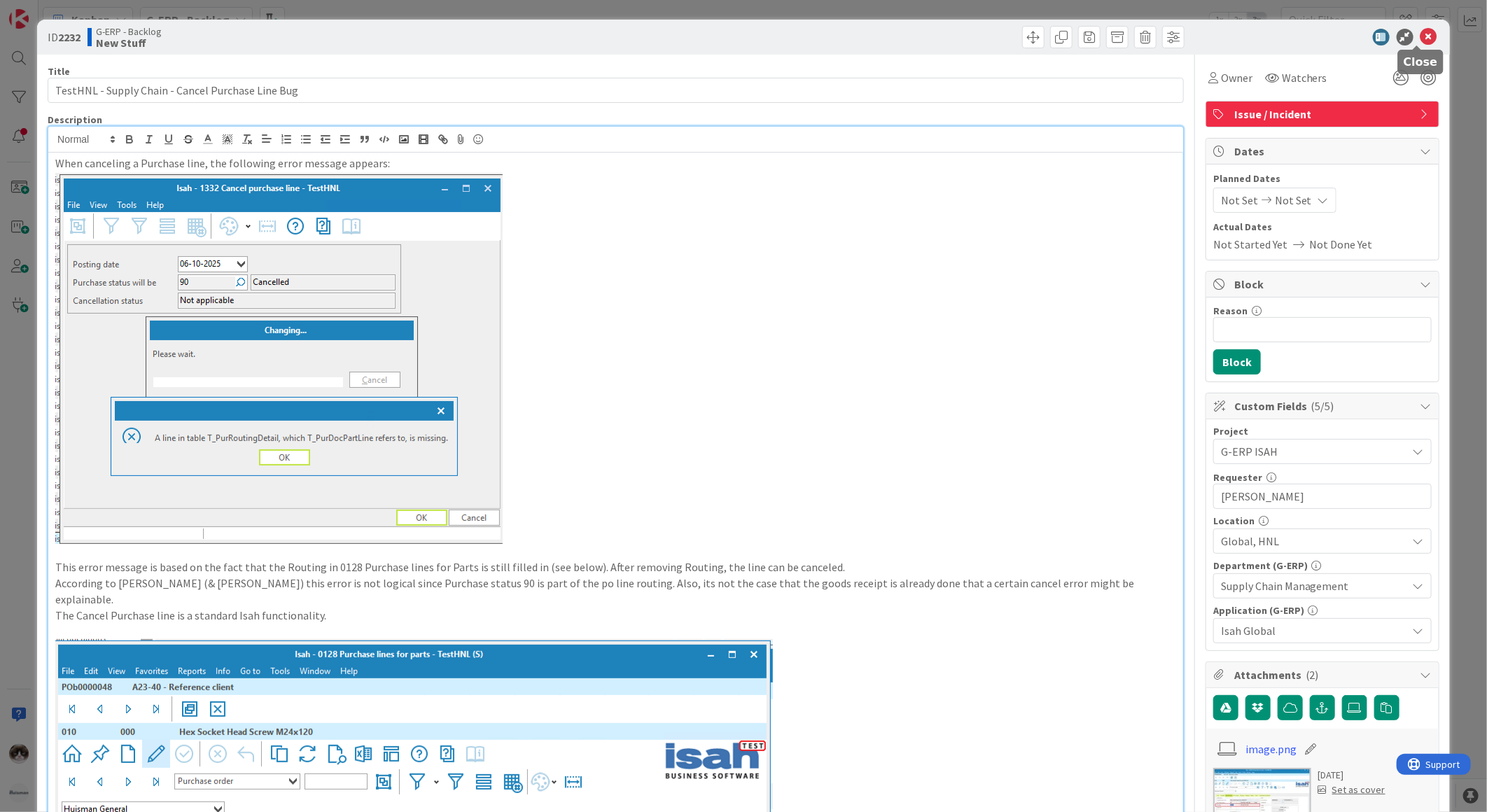
click at [1420, 37] on icon at bounding box center [1429, 38] width 17 height 17
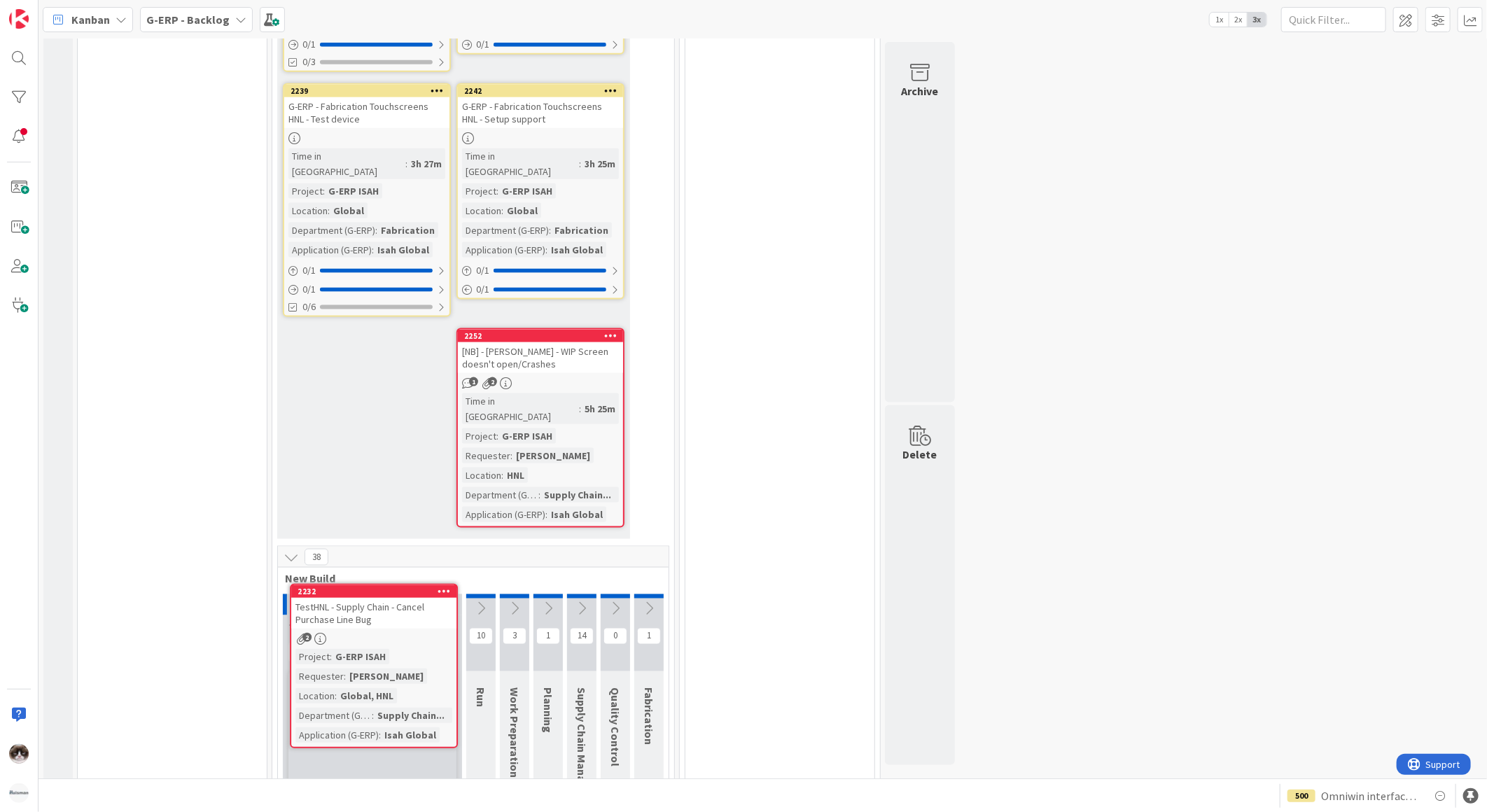
scroll to position [1103, 0]
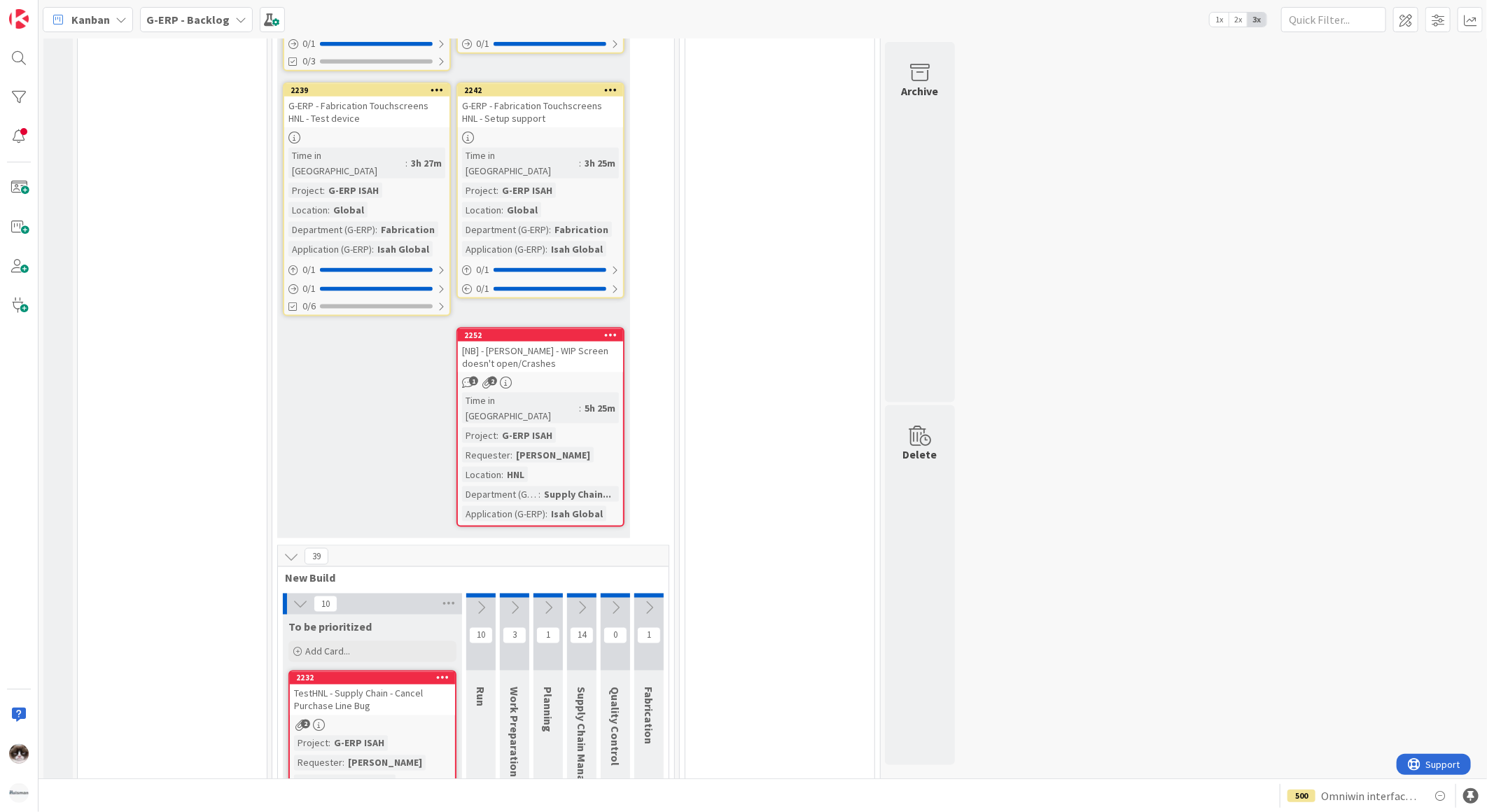
click at [581, 400] on div "5h 25m" at bounding box center [599, 408] width 38 height 15
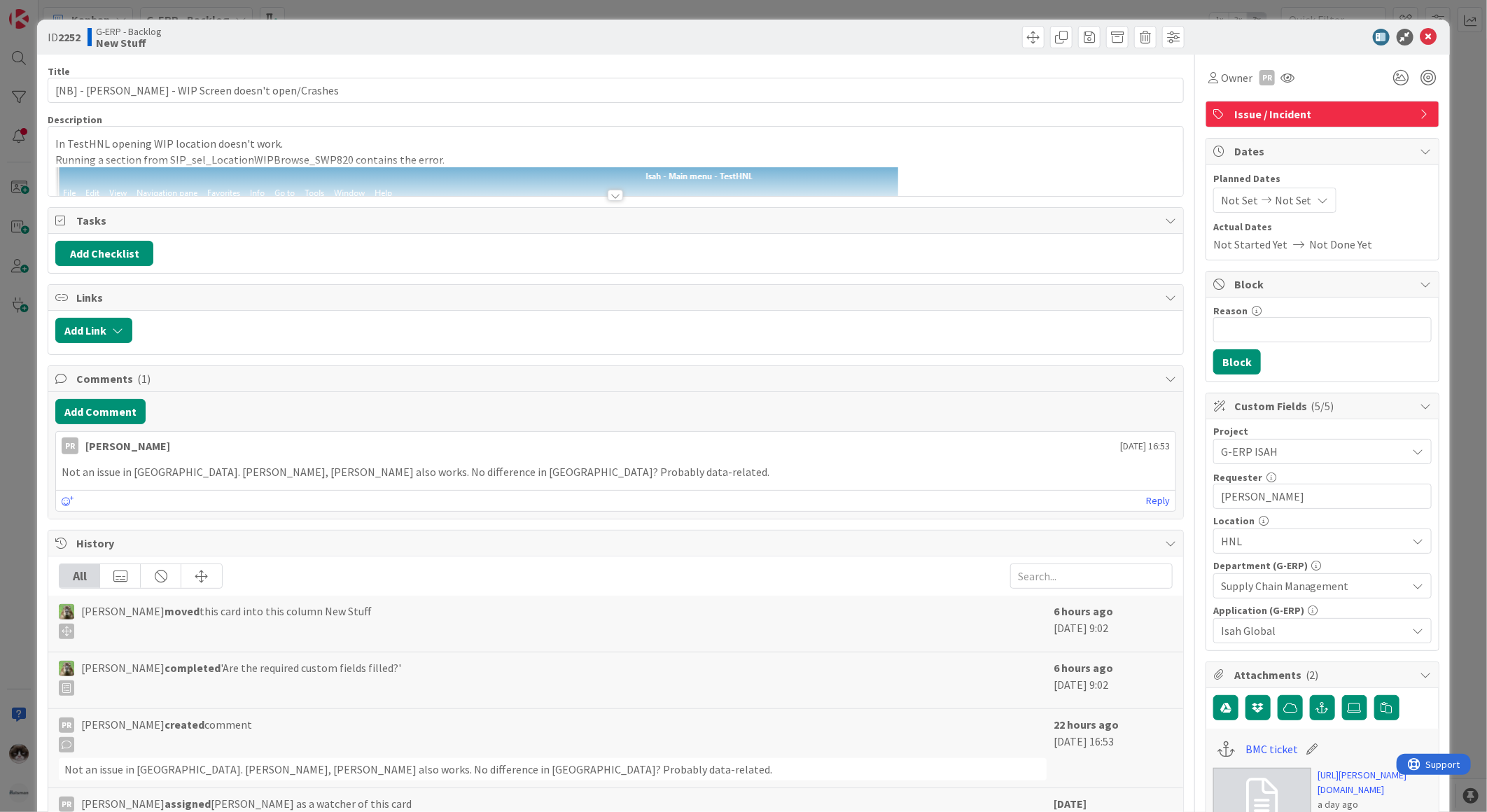
click at [608, 195] on div at bounding box center [616, 195] width 15 height 11
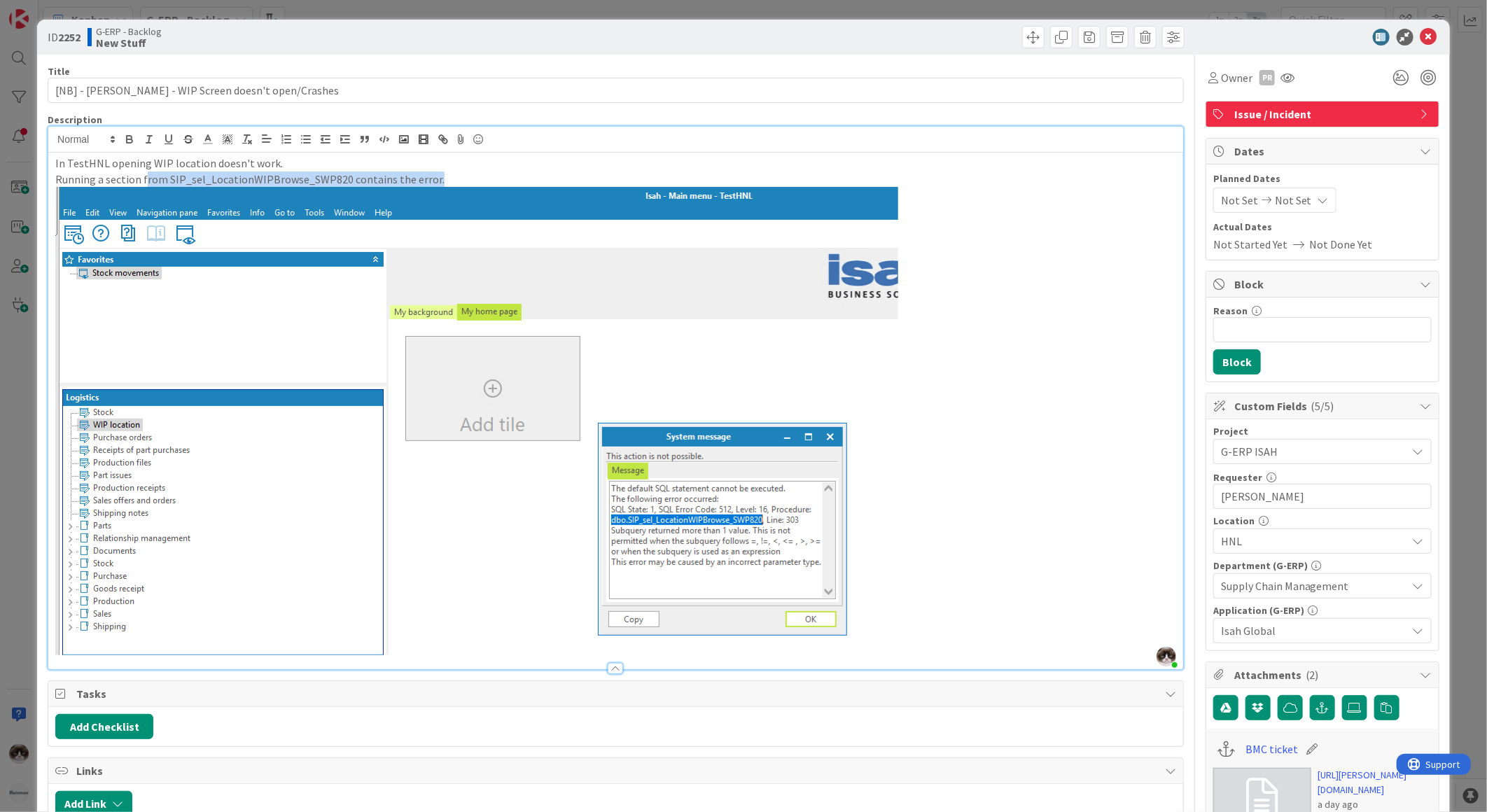
drag, startPoint x: 144, startPoint y: 182, endPoint x: 467, endPoint y: 186, distance: 323.0
click at [467, 186] on p "Running a section from SIP_sel_LocationWIPBrowse_SWP820 contains the error." at bounding box center [616, 179] width 1121 height 16
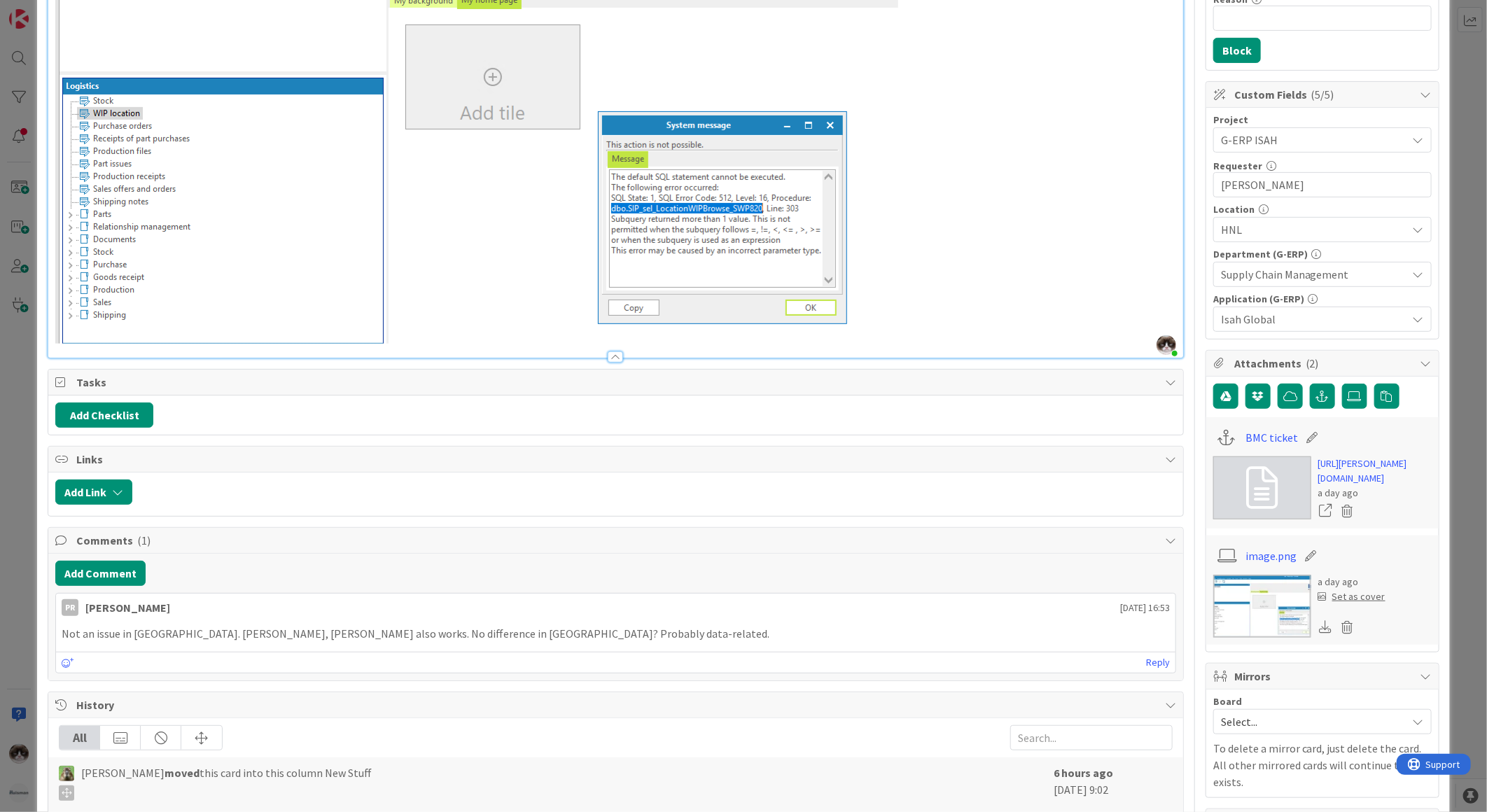
scroll to position [466, 0]
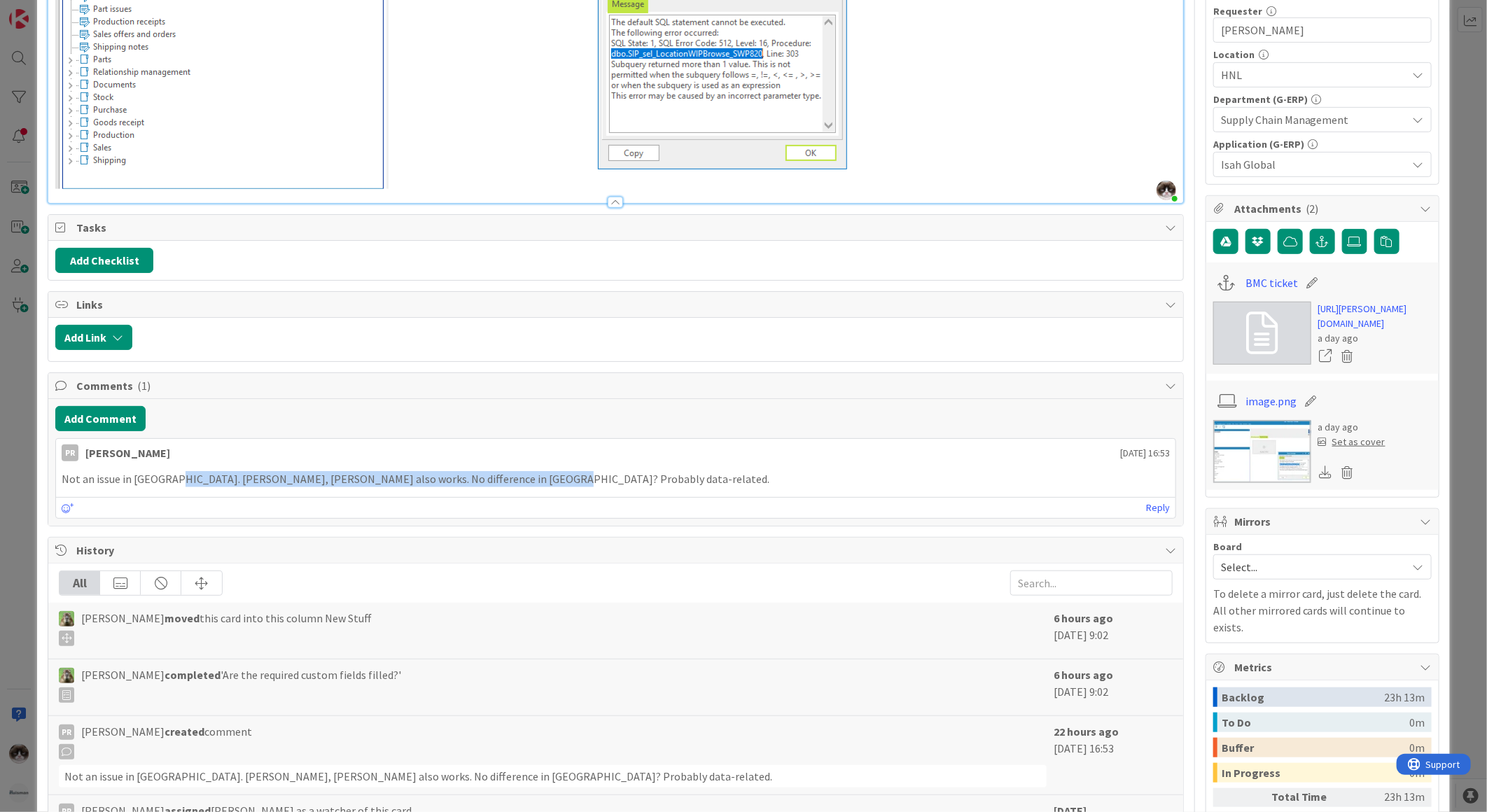
drag, startPoint x: 191, startPoint y: 476, endPoint x: 565, endPoint y: 476, distance: 374.0
click at [565, 476] on p "Not an issue in [GEOGRAPHIC_DATA]. [PERSON_NAME], [PERSON_NAME] also works. No …" at bounding box center [616, 479] width 1108 height 16
drag, startPoint x: 565, startPoint y: 476, endPoint x: 617, endPoint y: 492, distance: 54.4
click at [617, 492] on div "Not an issue in [GEOGRAPHIC_DATA]. [PERSON_NAME], [PERSON_NAME] also works. No …" at bounding box center [615, 479] width 1119 height 27
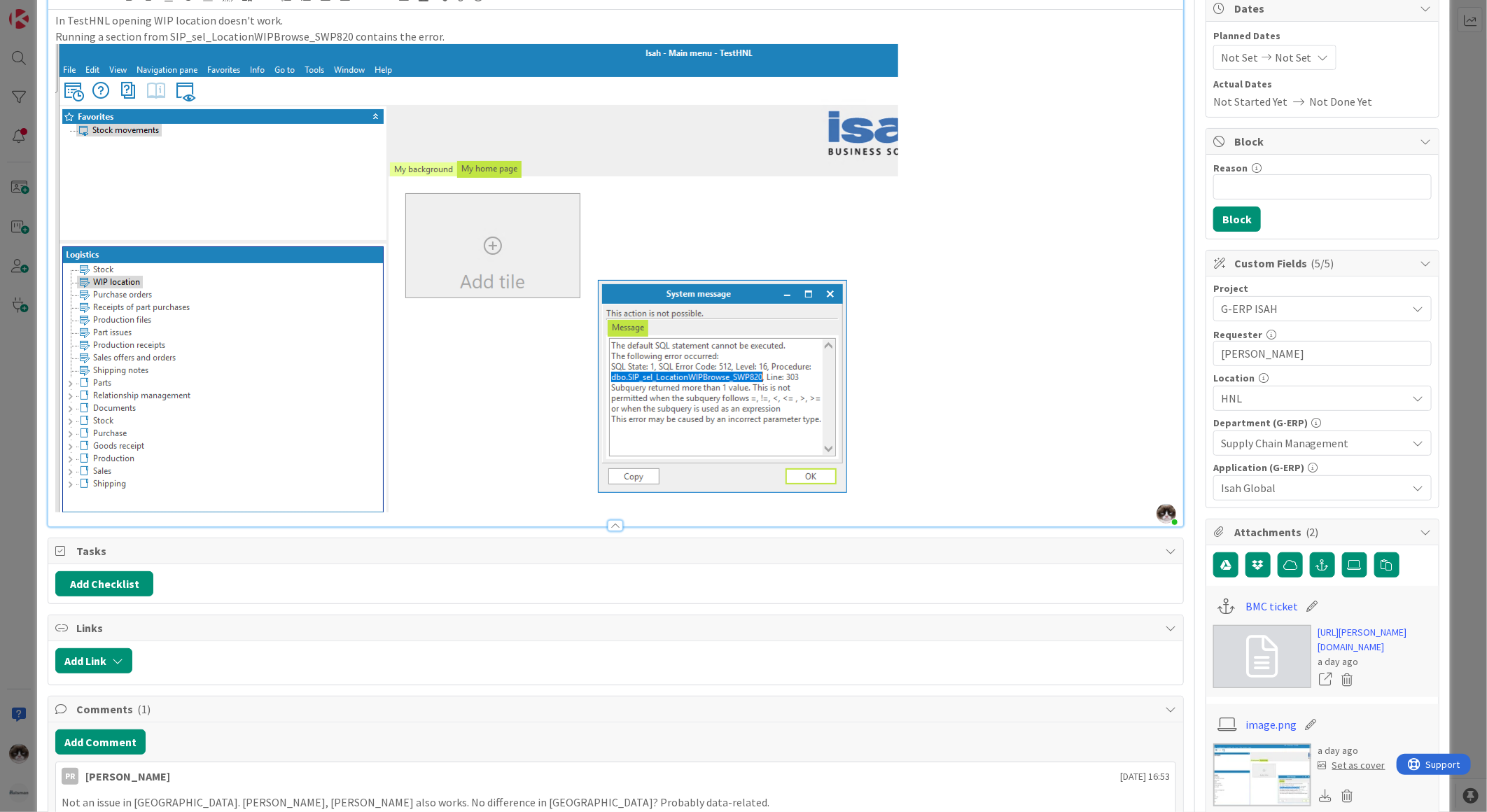
scroll to position [0, 0]
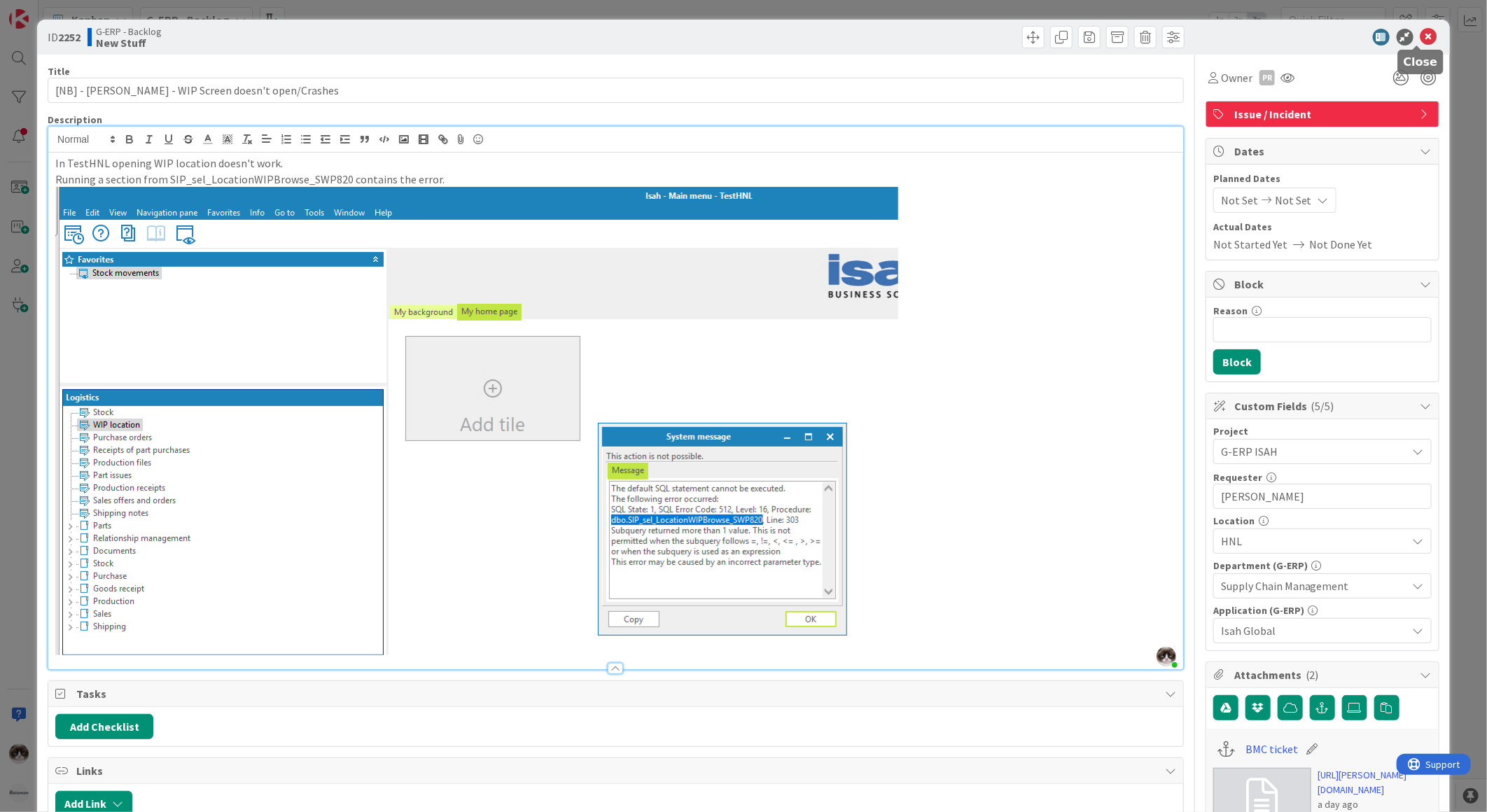
click at [1420, 40] on icon at bounding box center [1429, 38] width 17 height 17
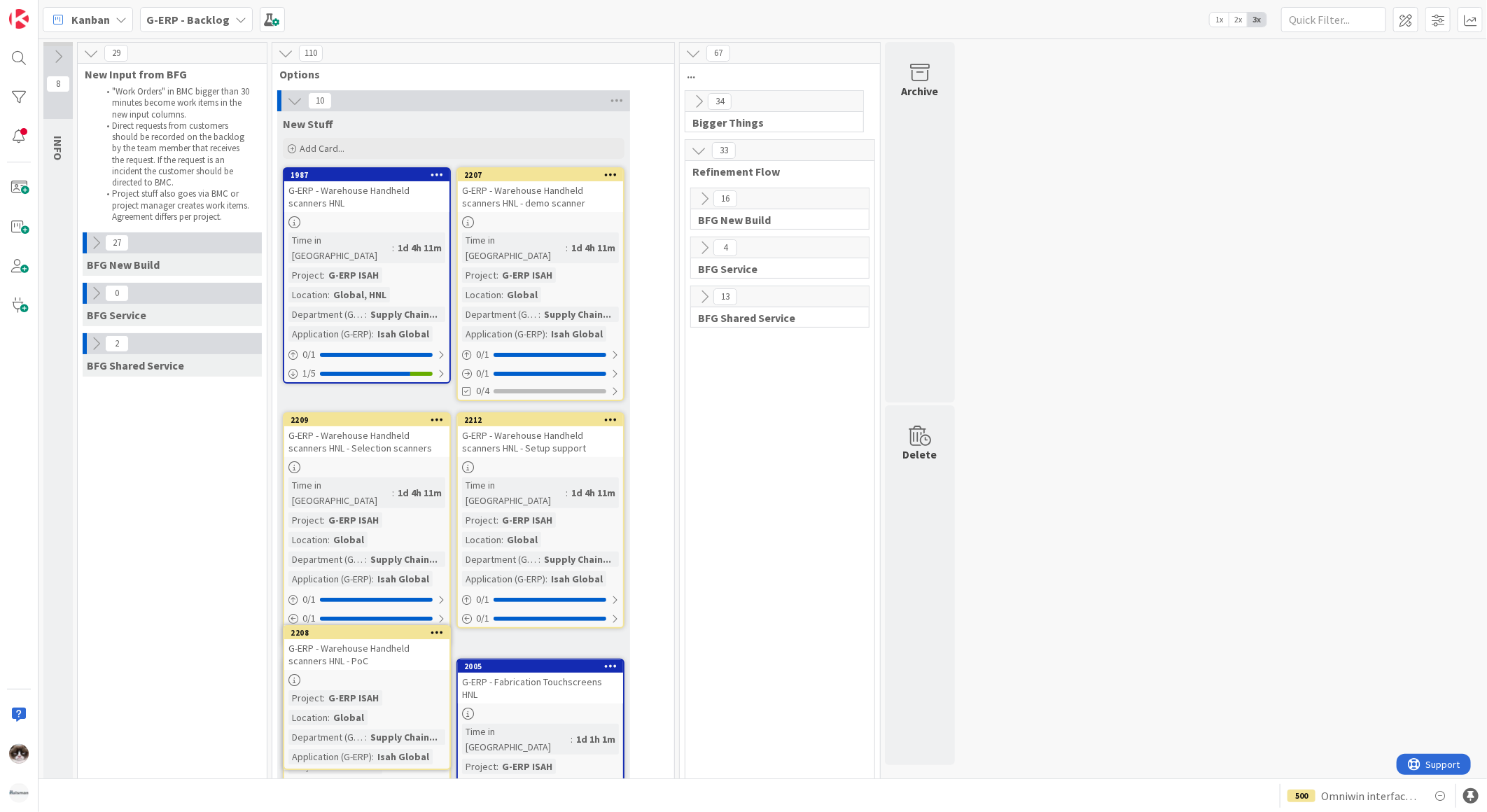
scroll to position [16, 0]
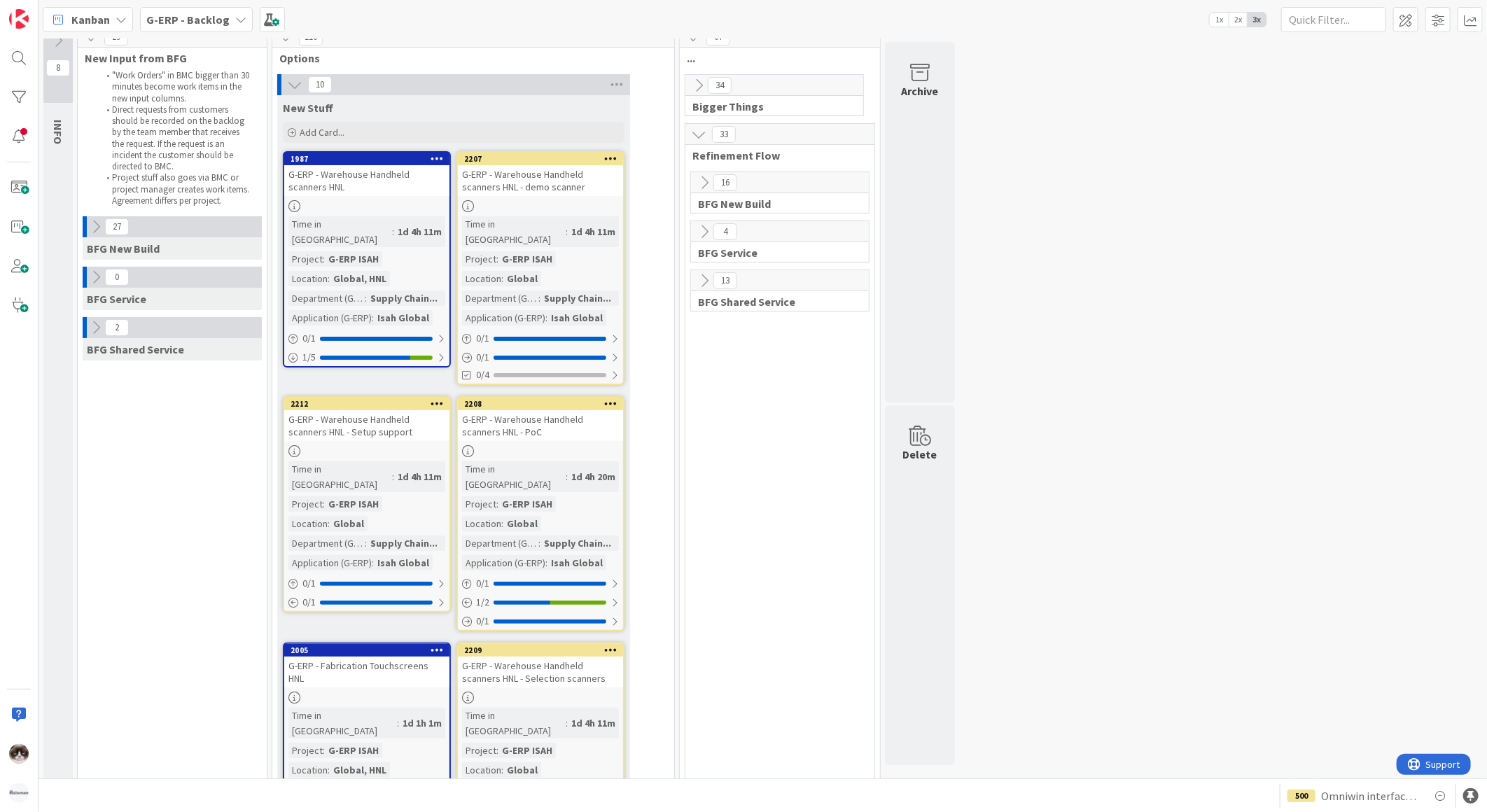
click at [599, 445] on div at bounding box center [540, 451] width 165 height 12
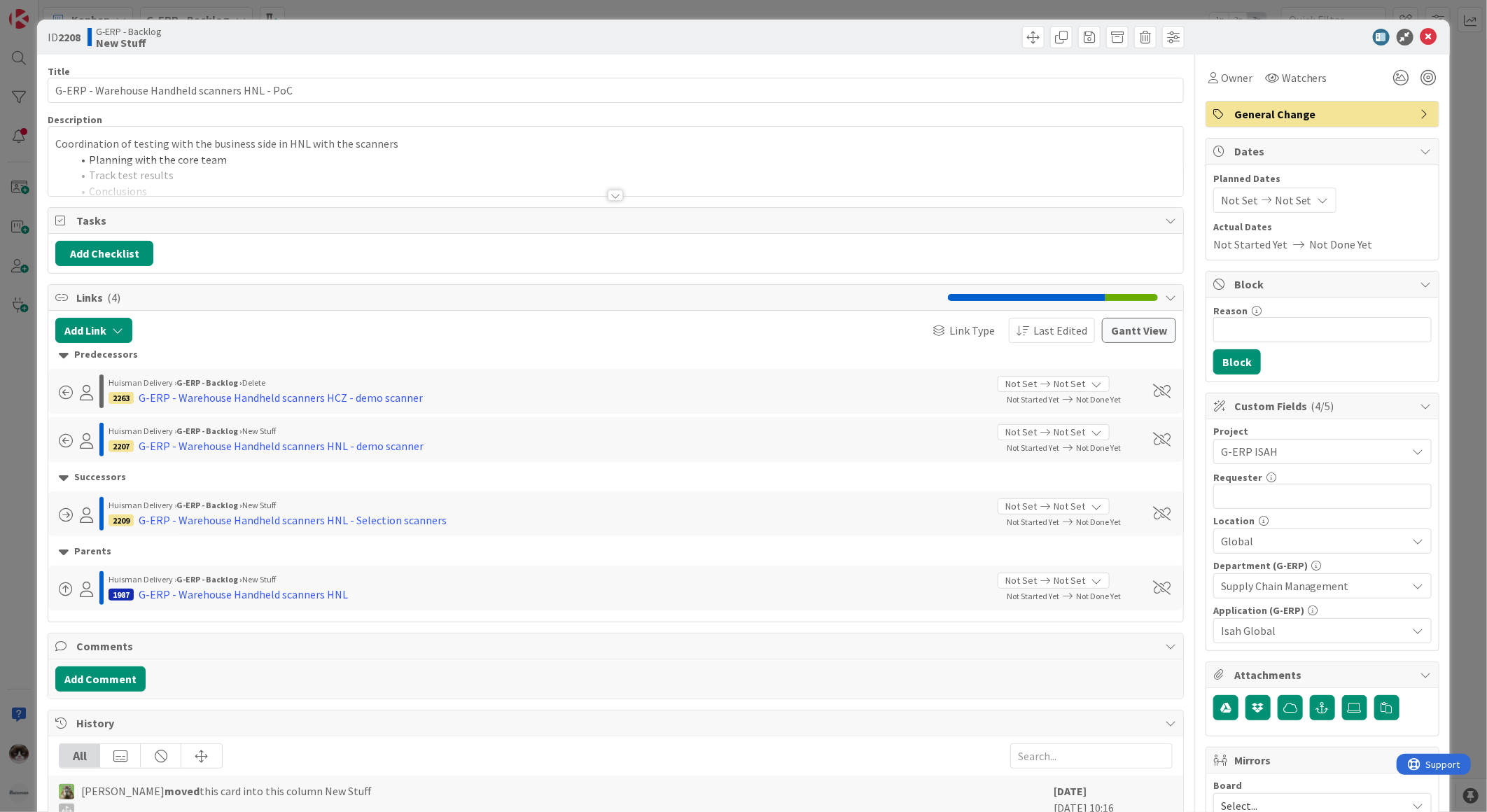
click at [598, 189] on div at bounding box center [615, 178] width 1135 height 36
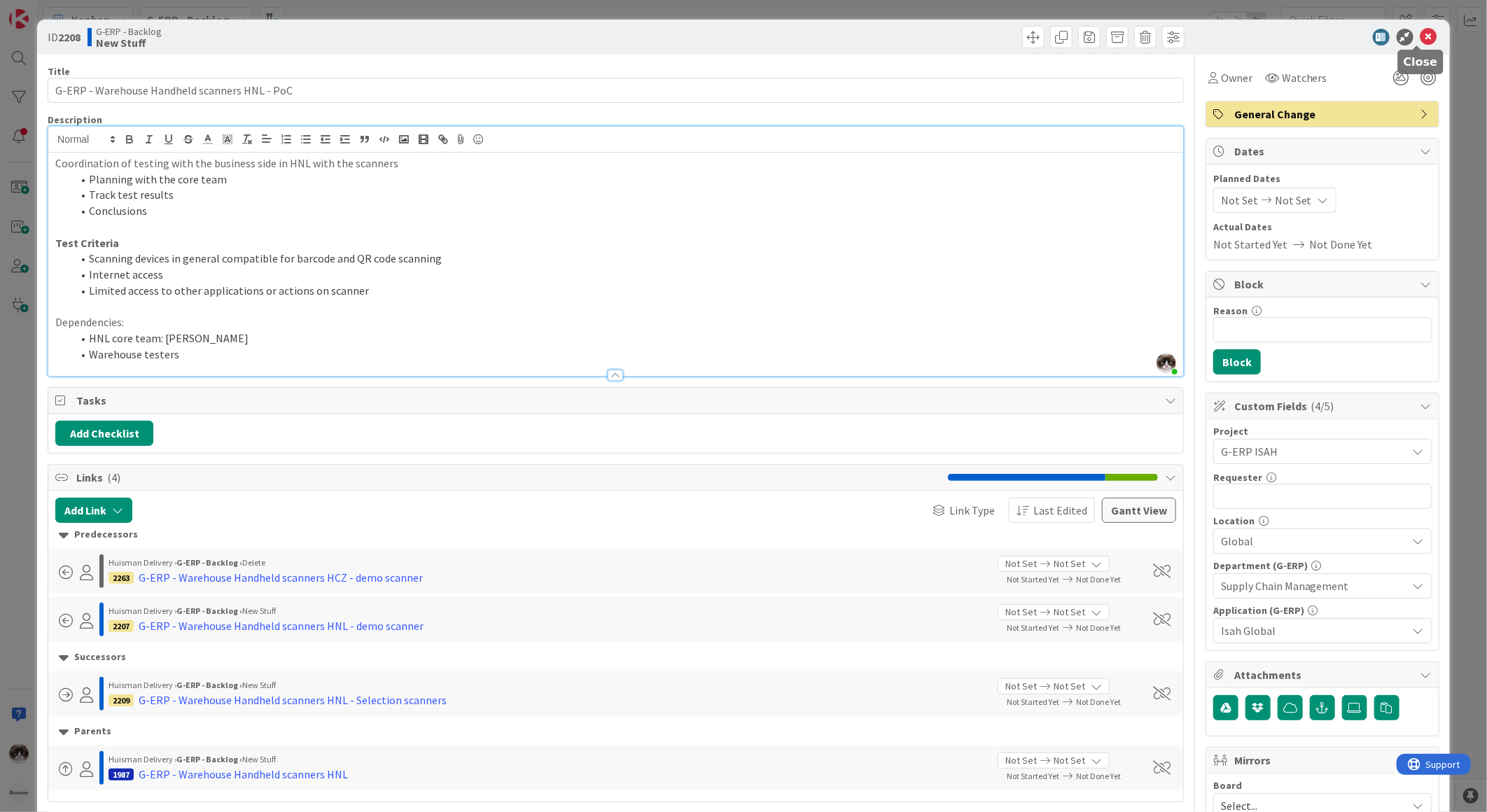
click at [1420, 32] on icon at bounding box center [1429, 38] width 17 height 17
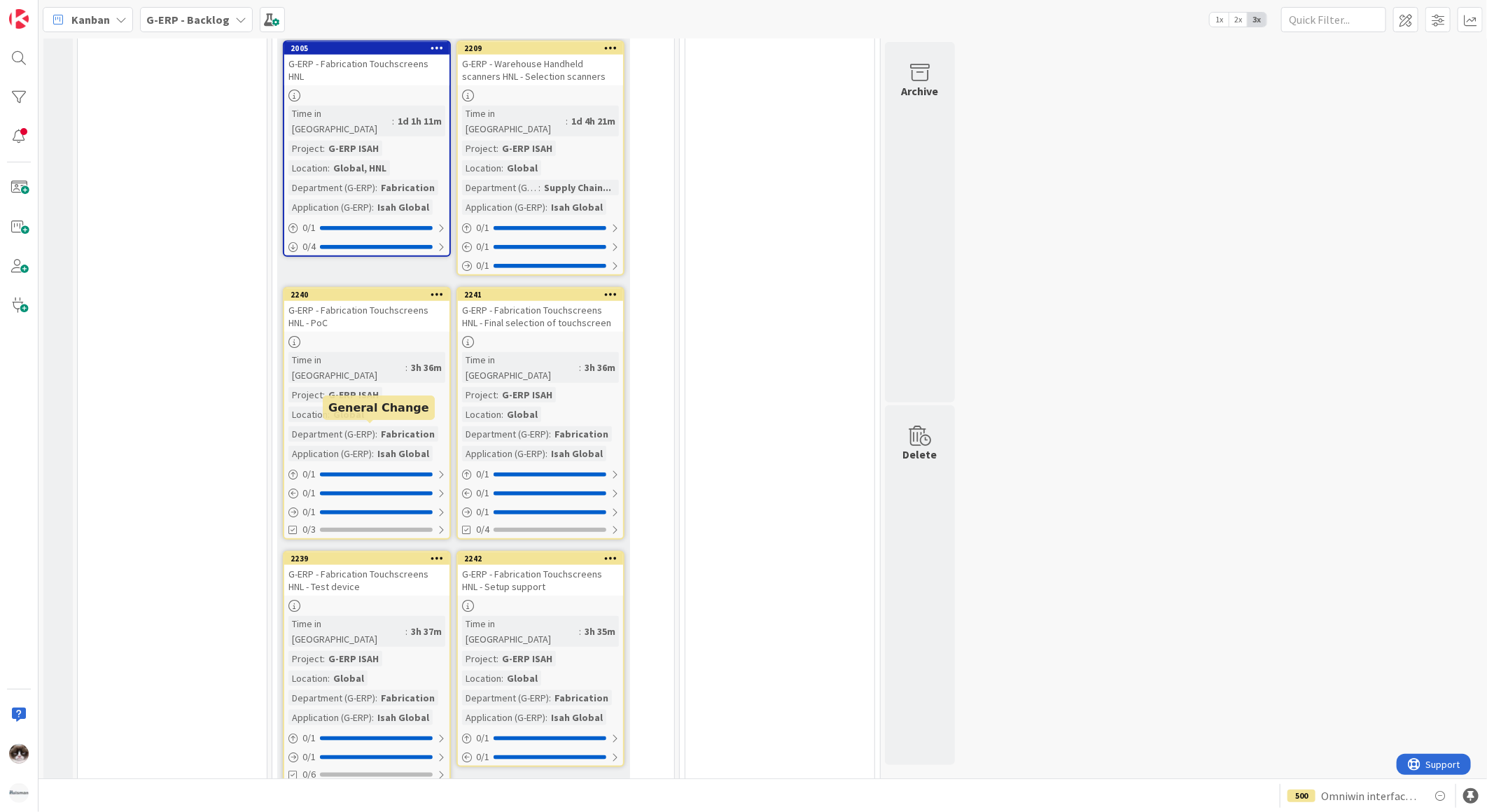
scroll to position [700, 0]
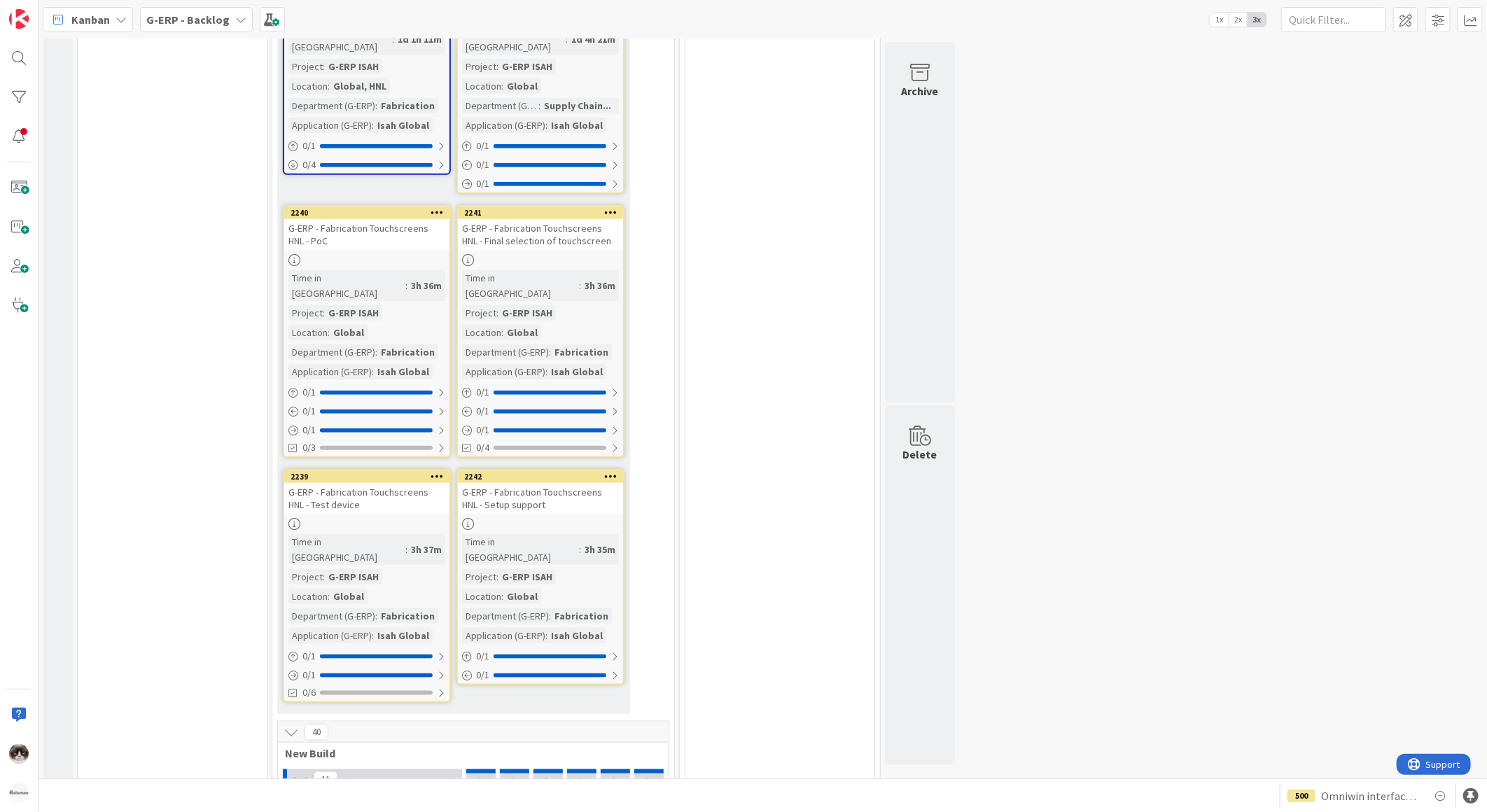
click at [407, 534] on div "Time in Column : 3h 37m Project : G-ERP ISAH Location : Global Department (G-ER…" at bounding box center [366, 589] width 156 height 109
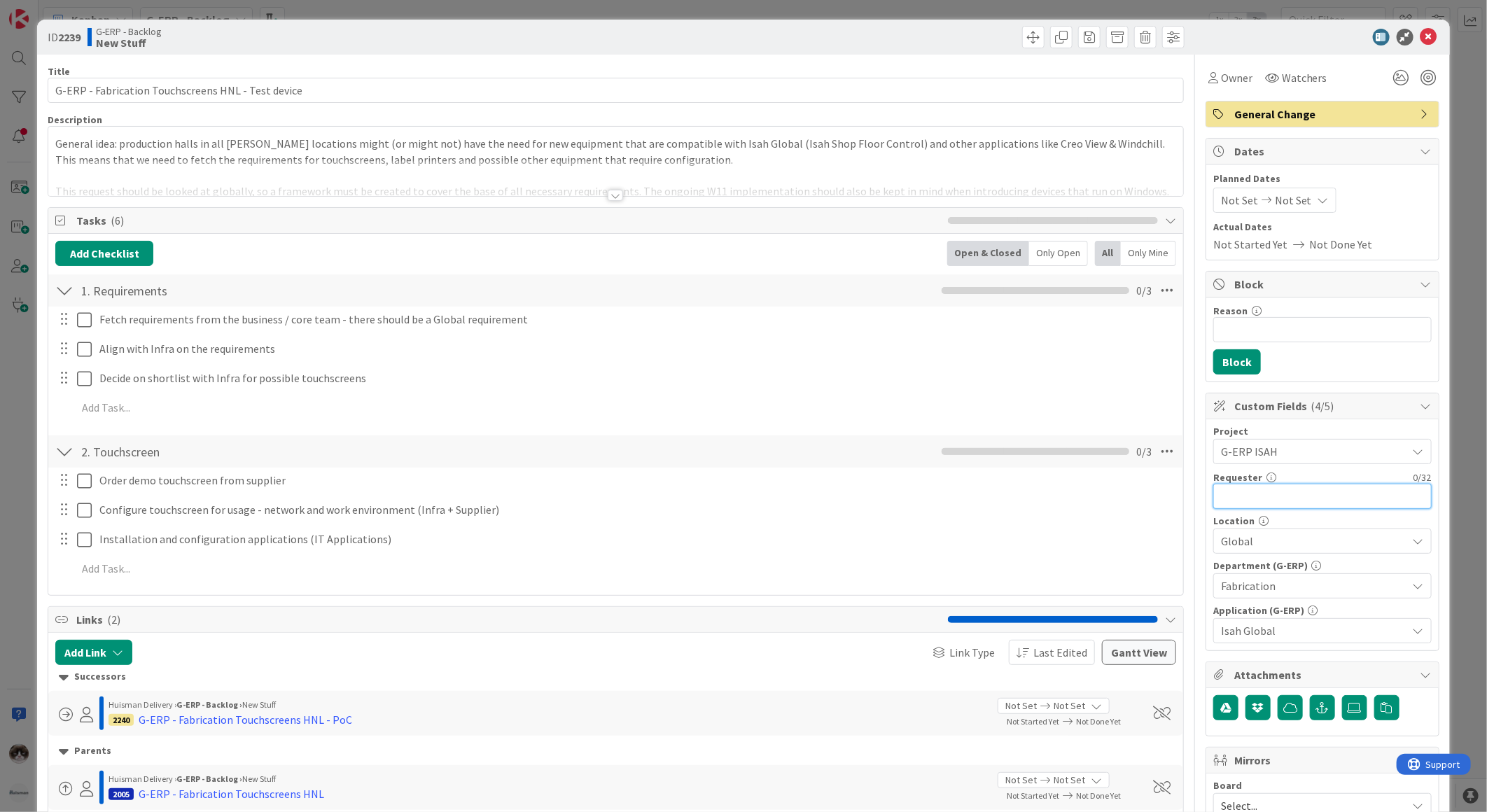
click at [1225, 493] on input "text" at bounding box center [1322, 496] width 218 height 25
click at [1420, 40] on icon at bounding box center [1429, 38] width 17 height 17
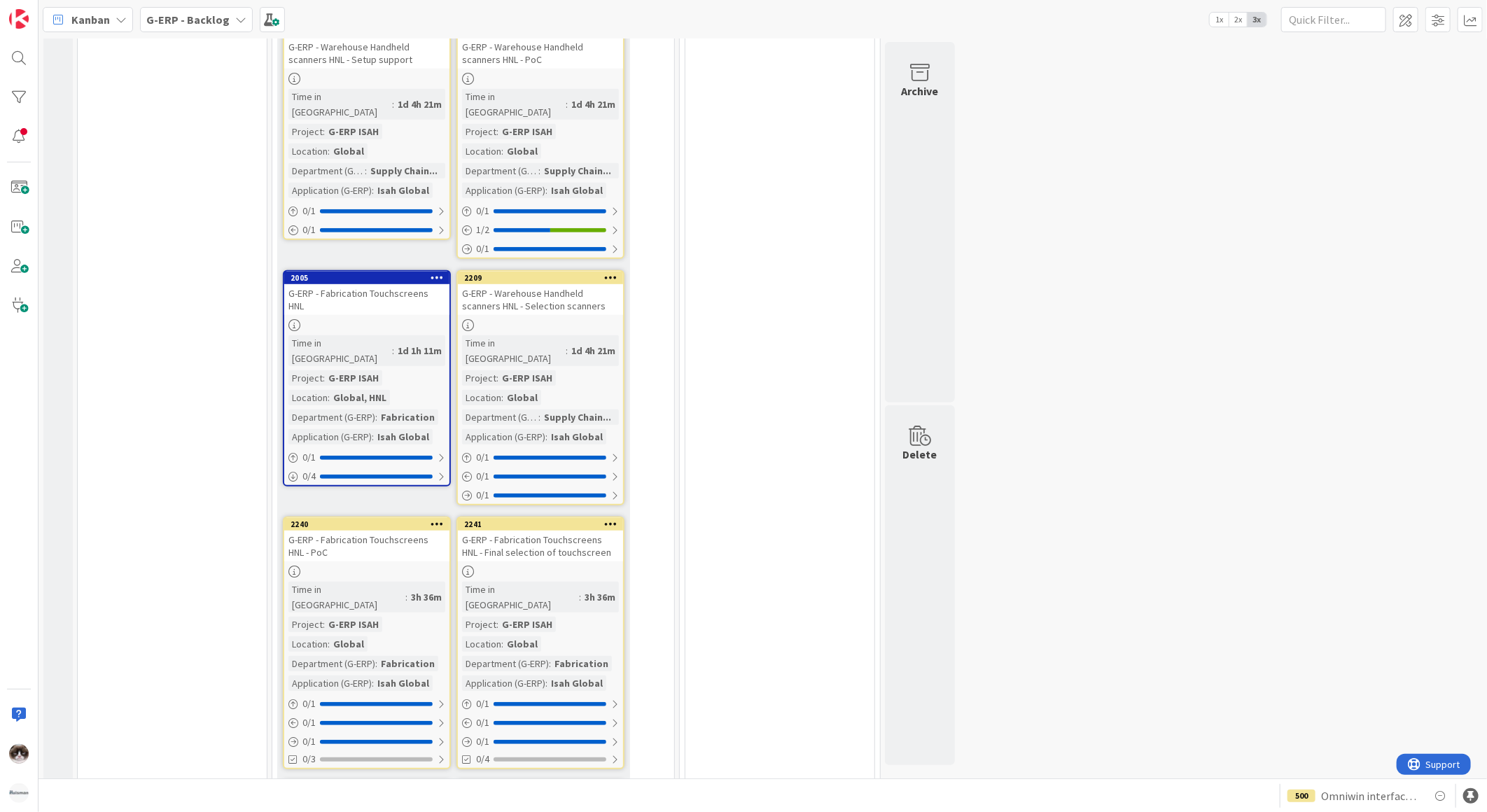
scroll to position [544, 0]
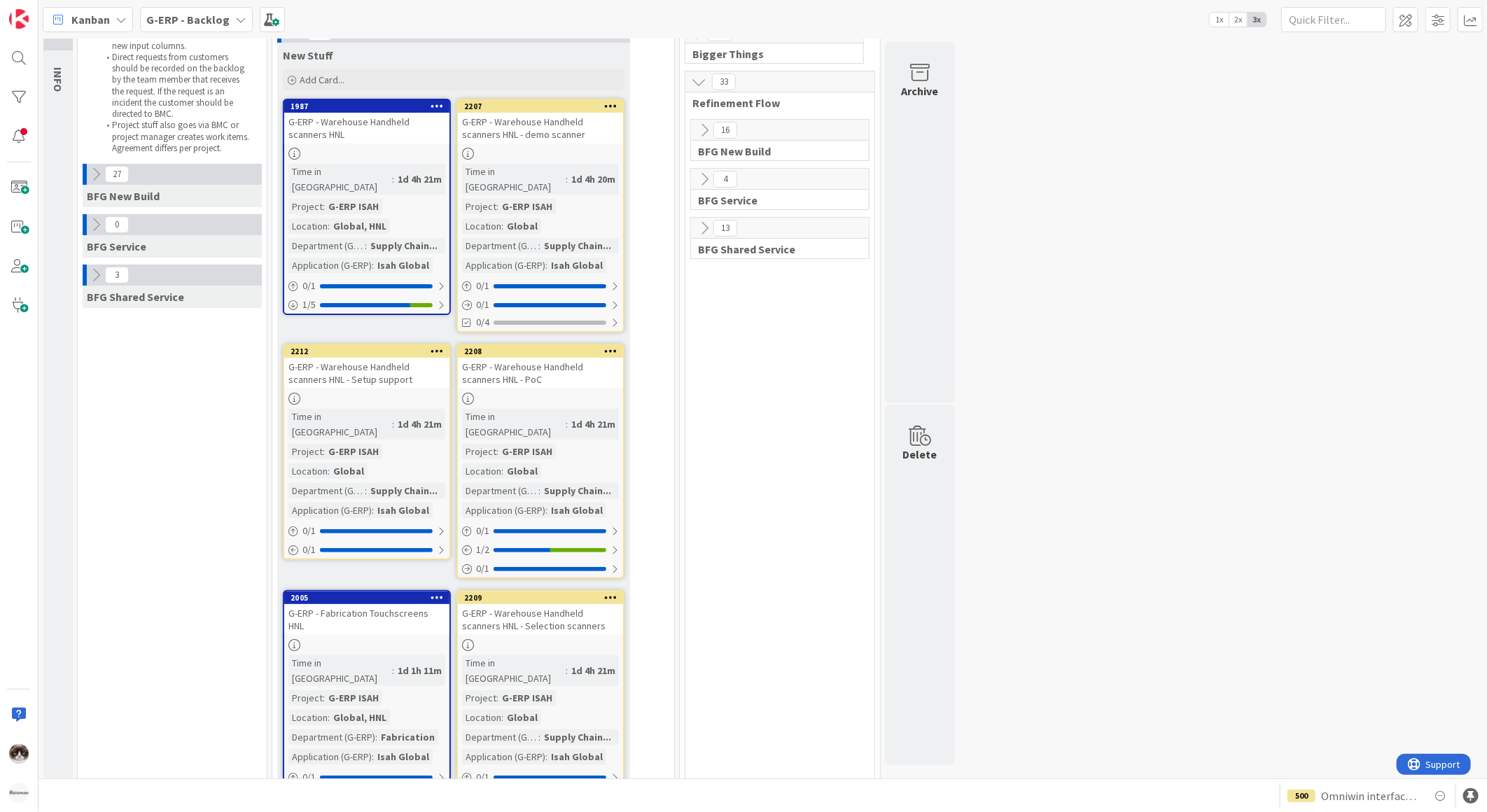
scroll to position [0, 0]
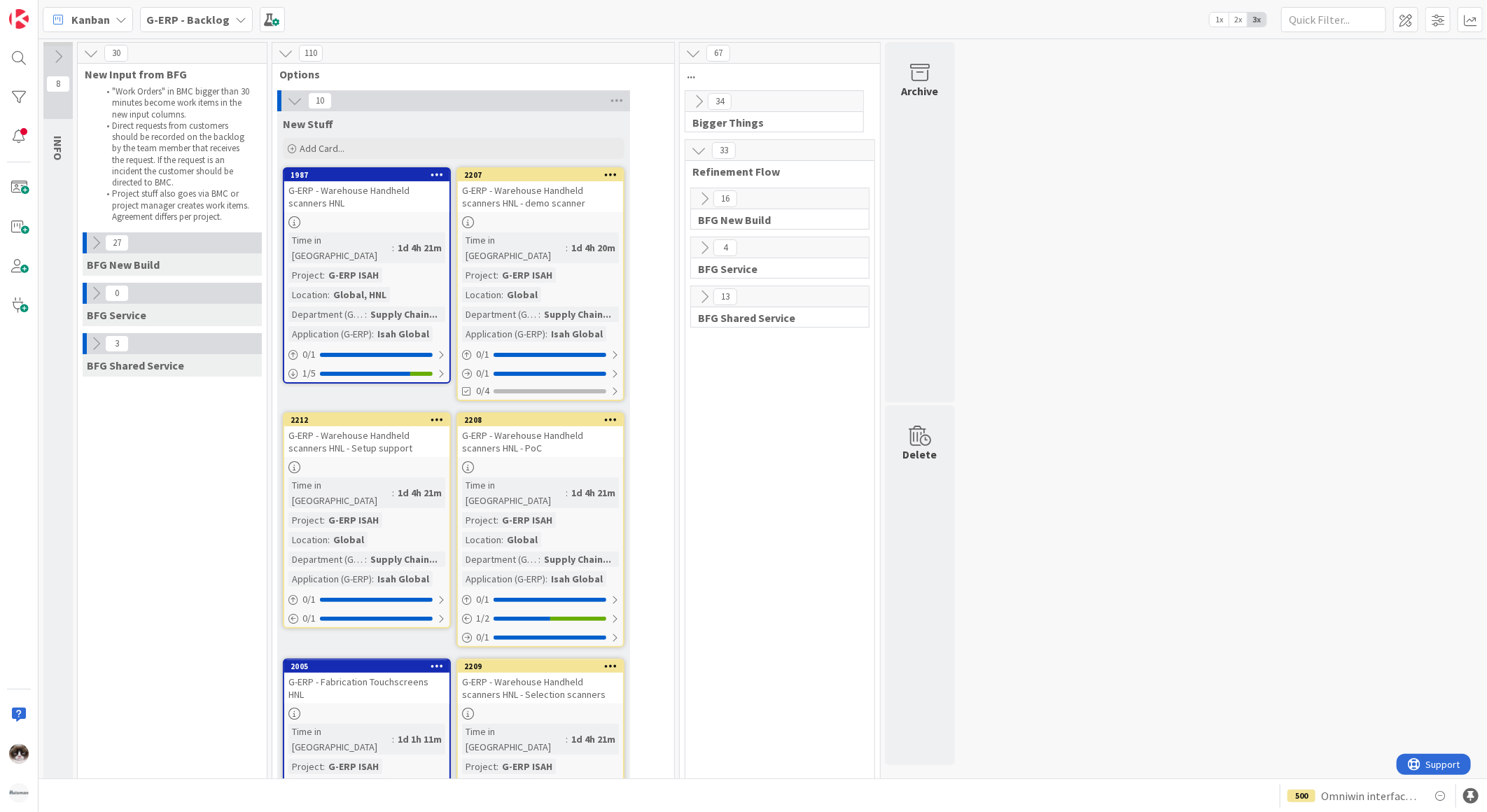
click at [694, 102] on icon at bounding box center [699, 102] width 15 height 15
